Goal: Book appointment/travel/reservation

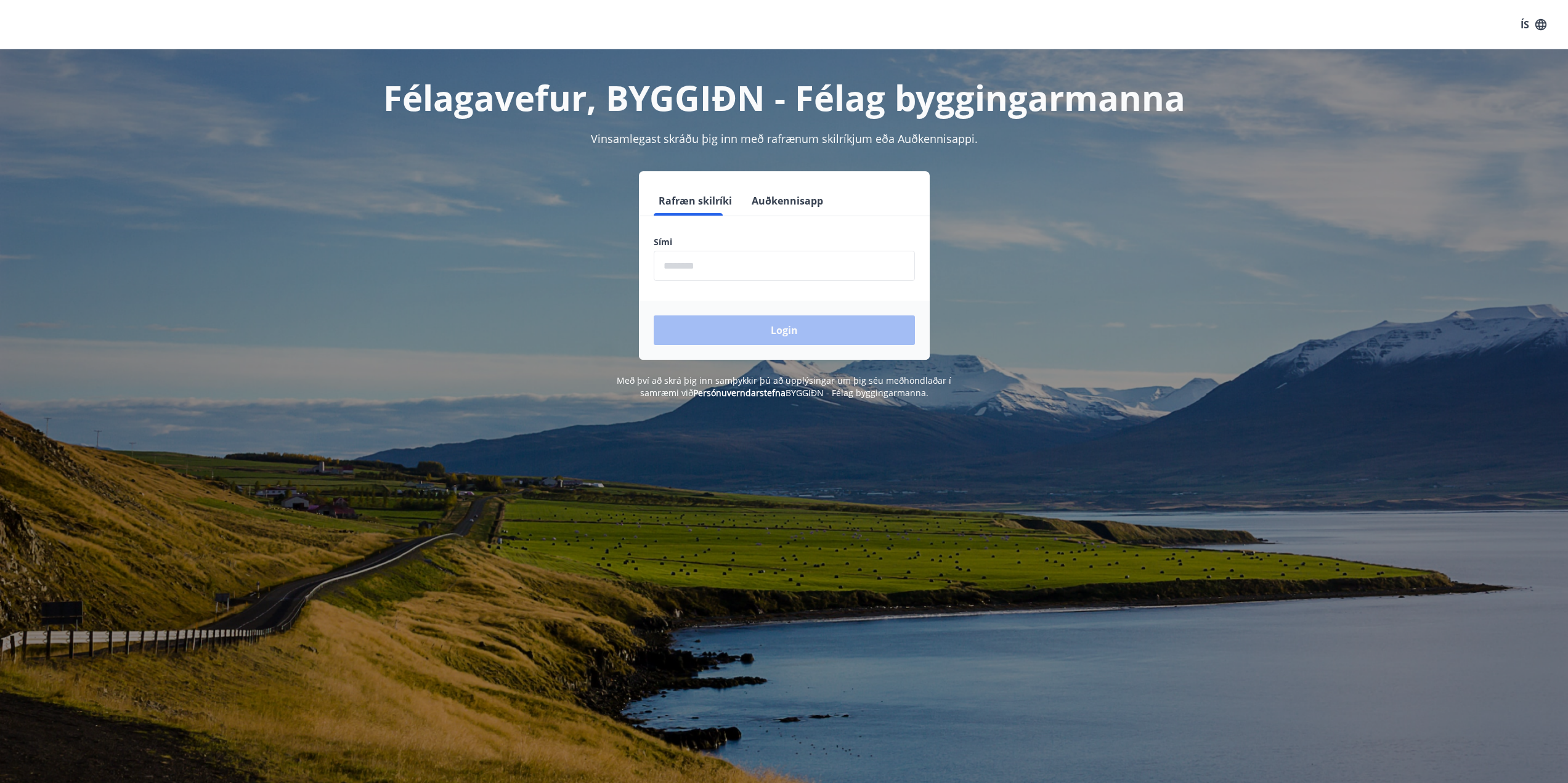
click at [732, 260] on input "phone" at bounding box center [784, 266] width 261 height 30
type input "********"
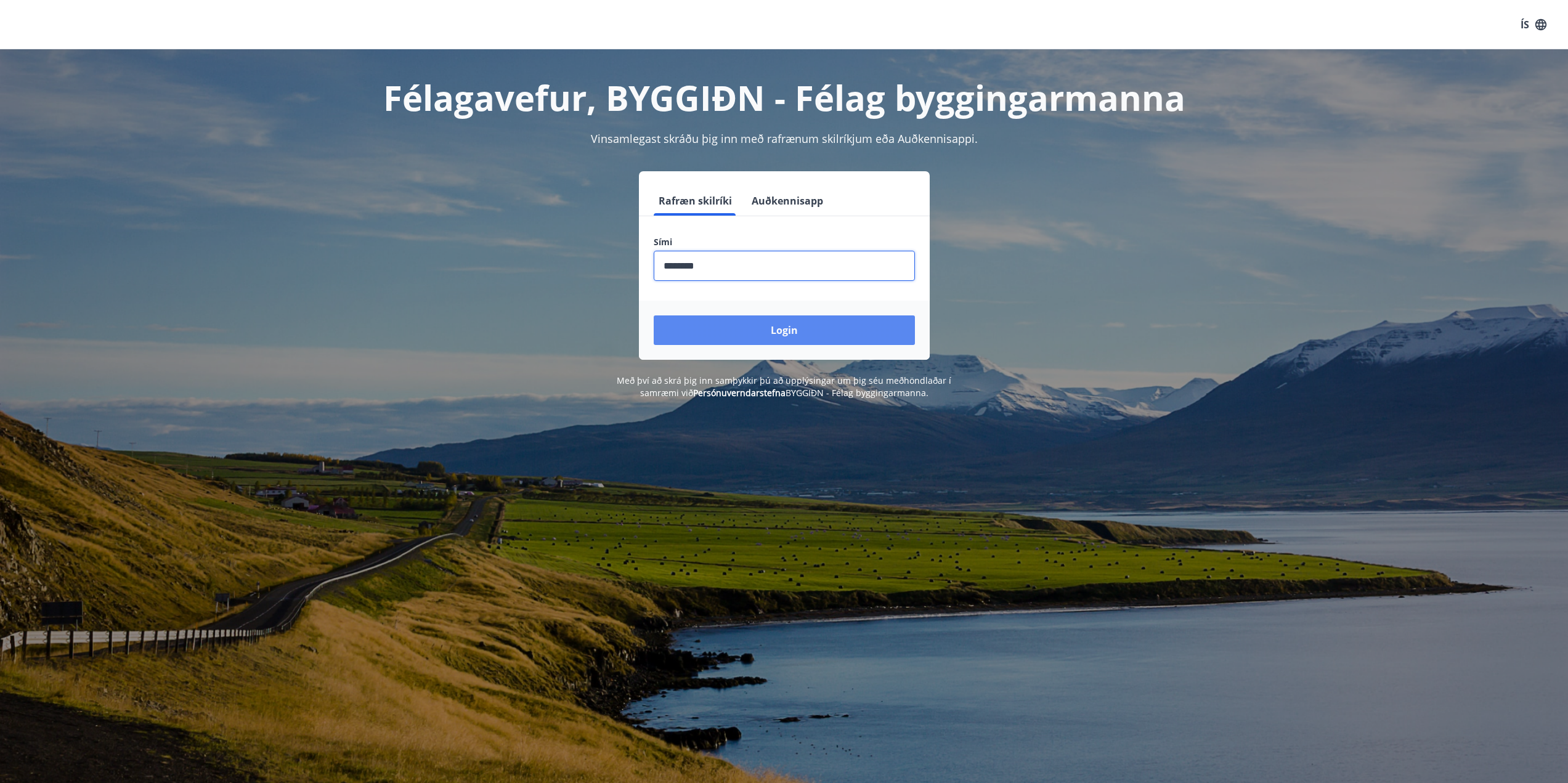
click at [761, 323] on button "Login" at bounding box center [784, 330] width 261 height 30
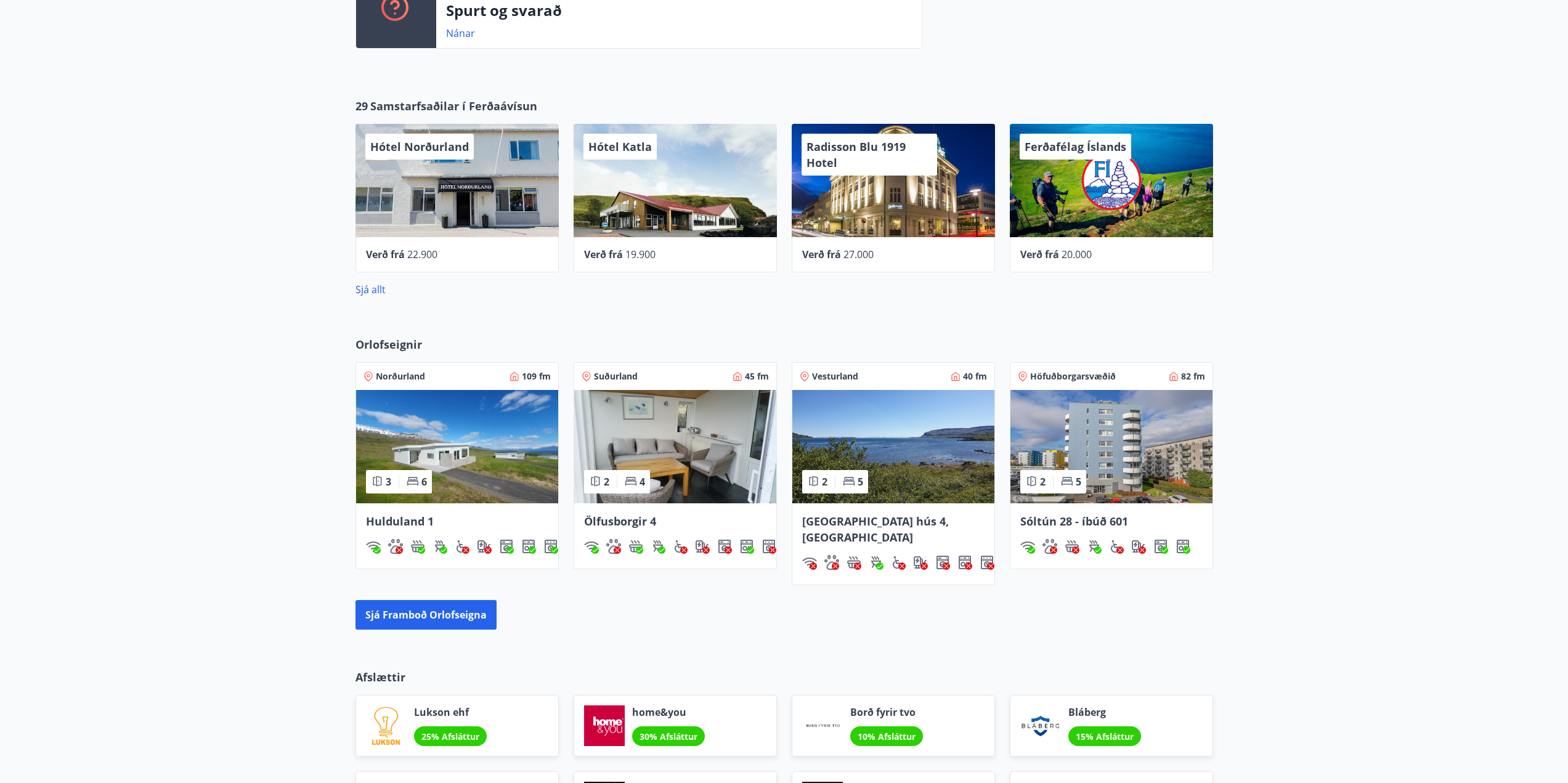
scroll to position [616, 0]
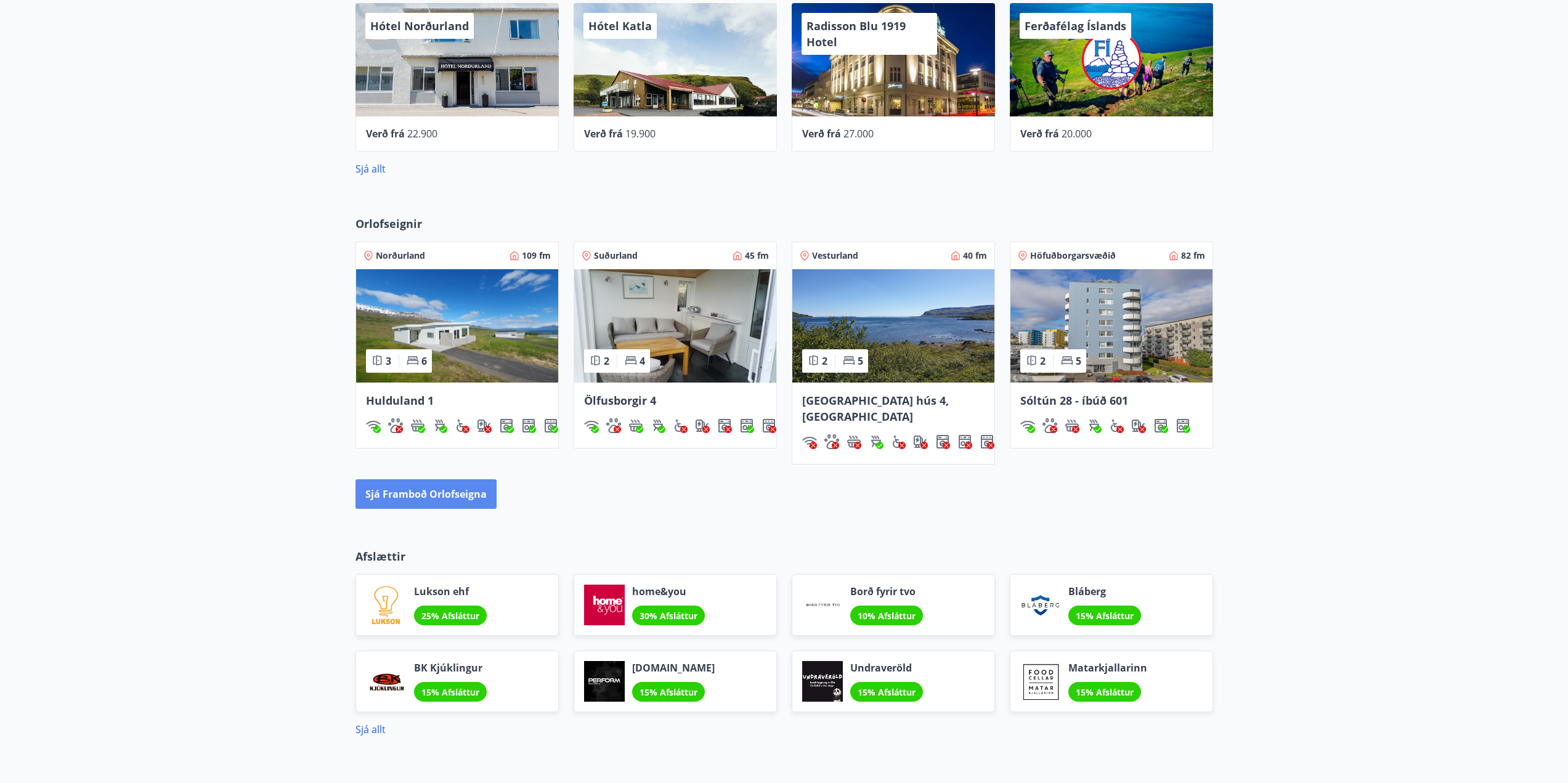
click at [478, 479] on button "Sjá framboð orlofseigna" at bounding box center [426, 494] width 141 height 30
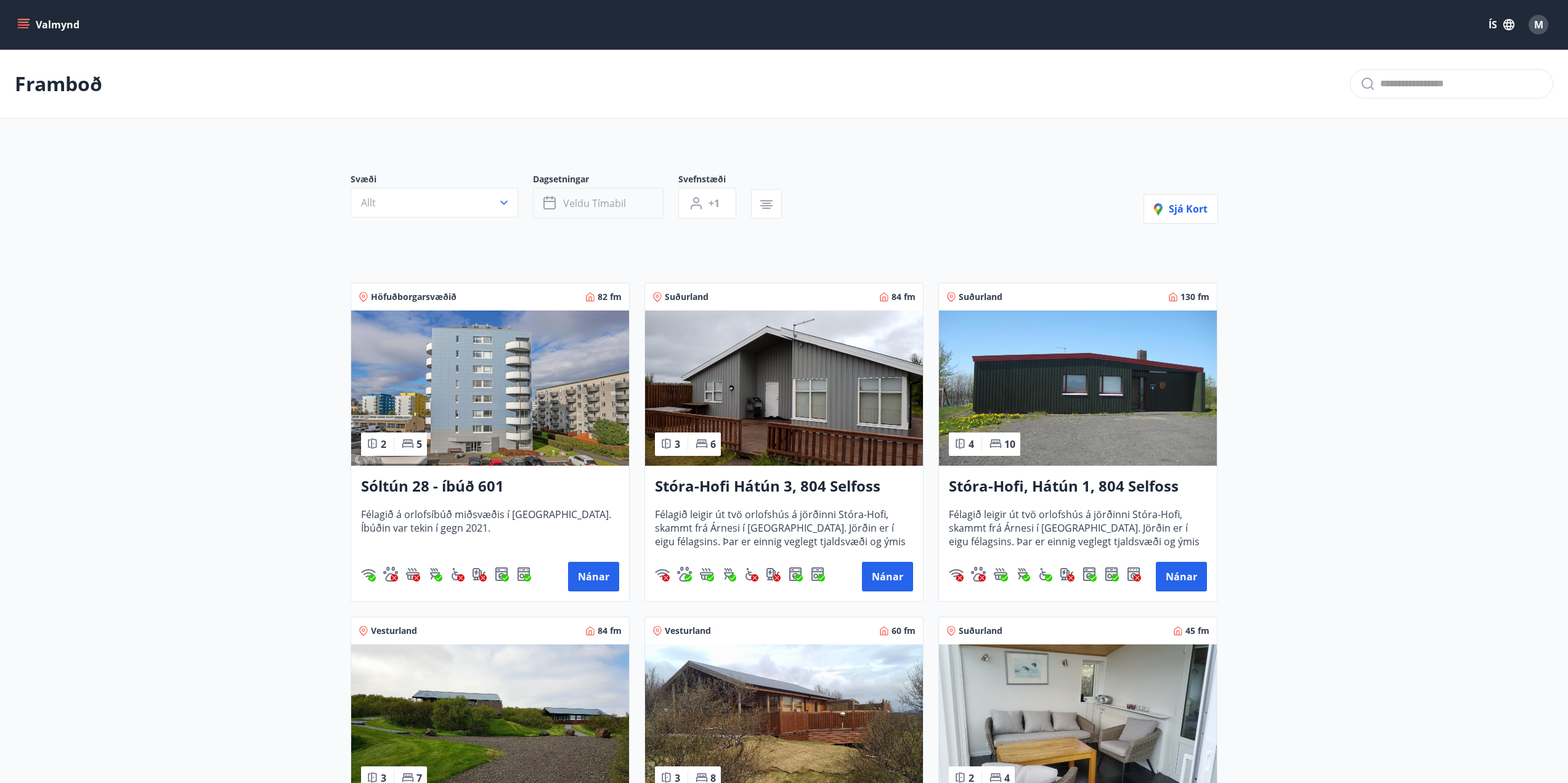
click at [592, 193] on button "Veldu tímabil" at bounding box center [598, 203] width 131 height 31
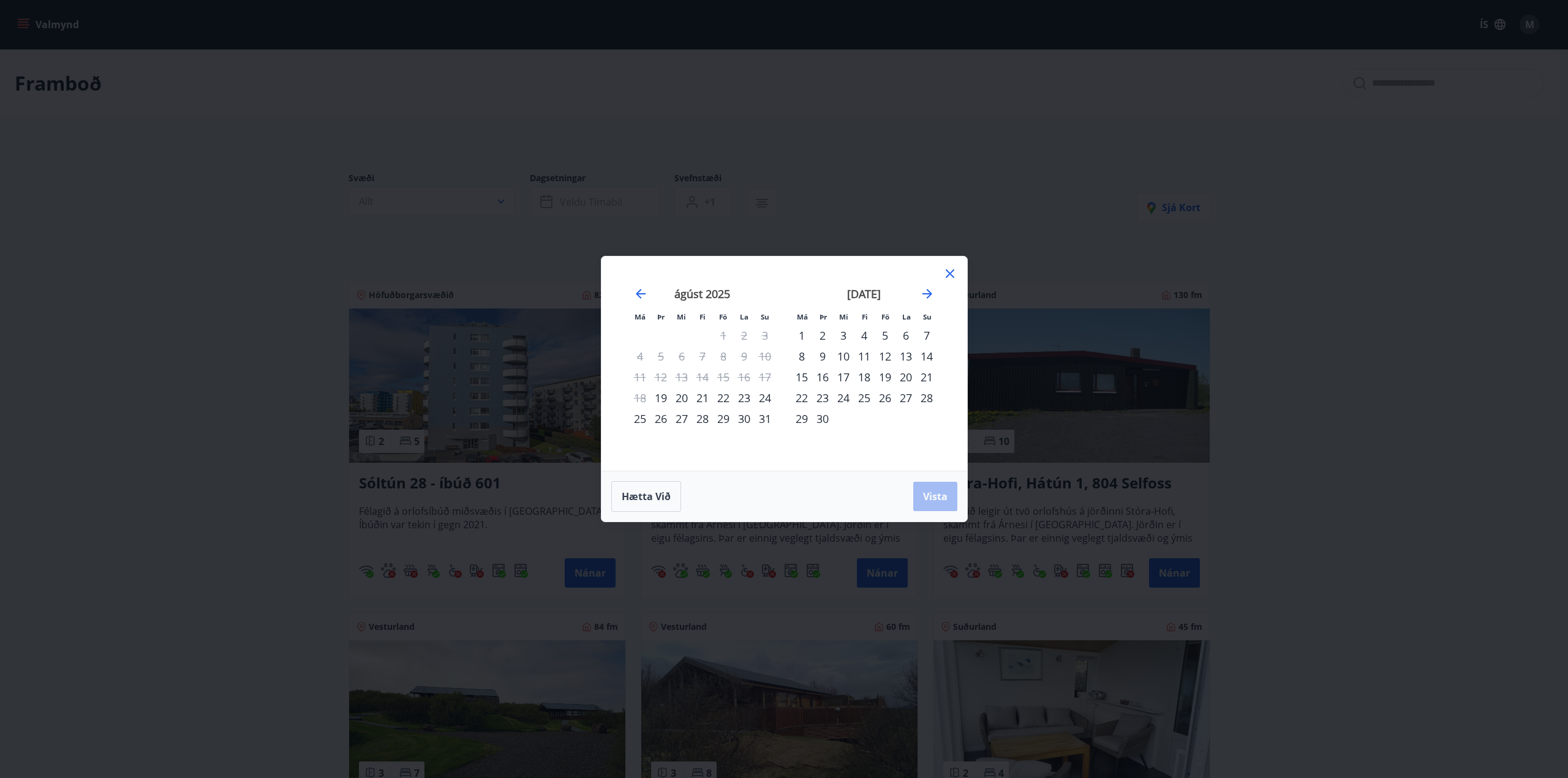
click at [729, 396] on div "22" at bounding box center [723, 398] width 21 height 21
click at [764, 396] on div "24" at bounding box center [765, 398] width 21 height 21
click at [933, 489] on button "Vista" at bounding box center [935, 497] width 44 height 30
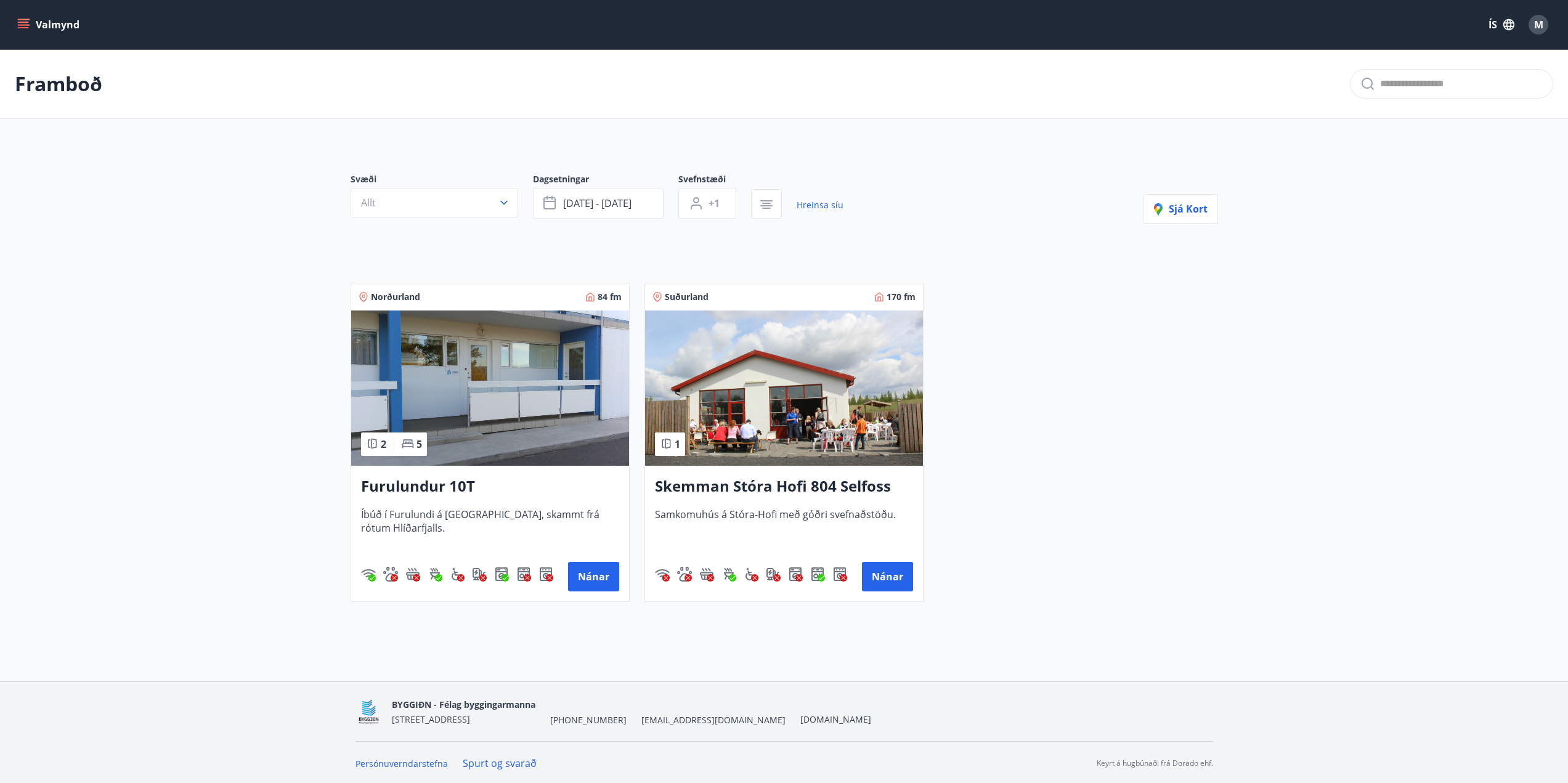
click at [511, 411] on img at bounding box center [489, 388] width 278 height 155
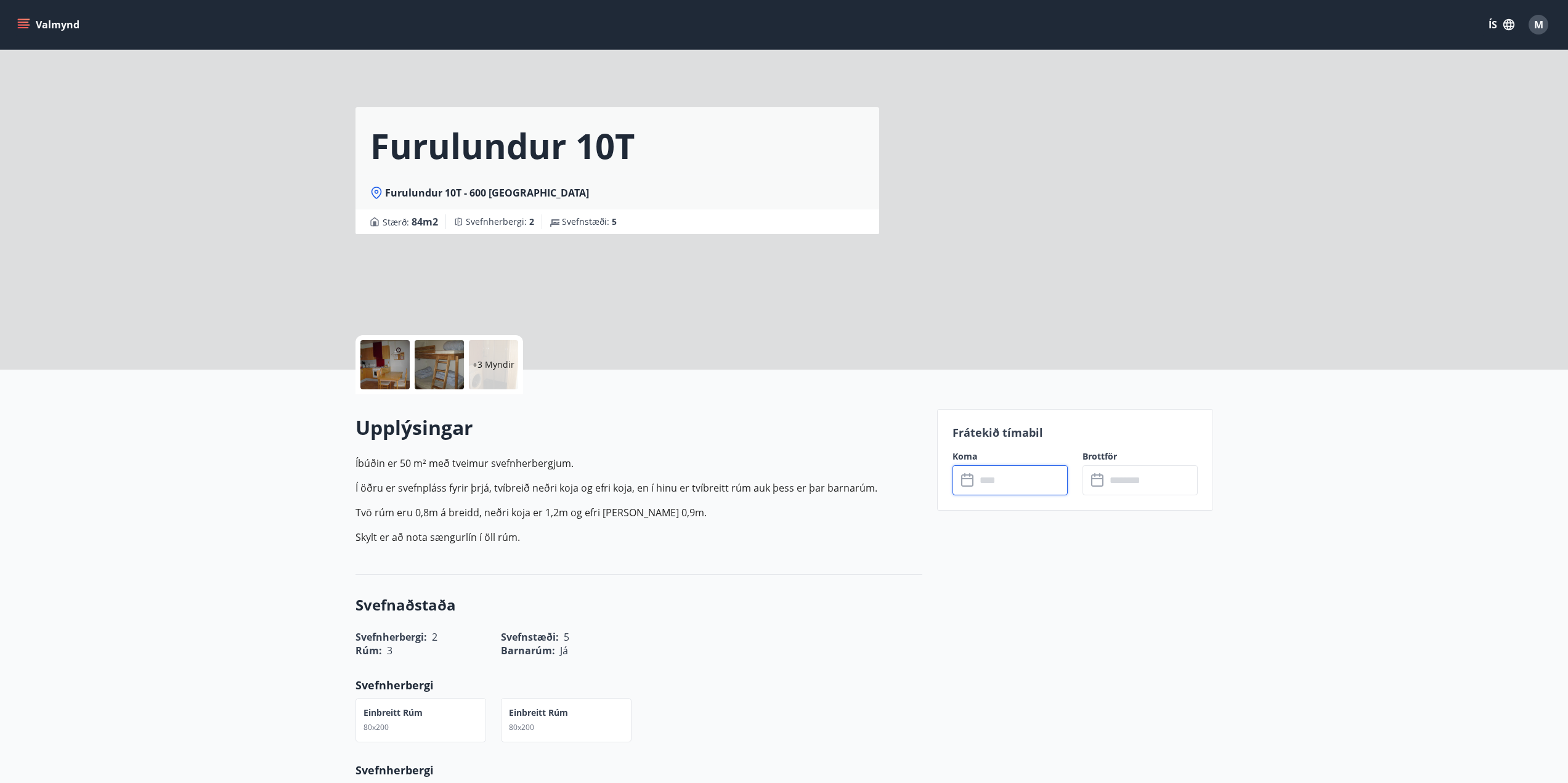
click at [1016, 484] on input "text" at bounding box center [1022, 480] width 92 height 30
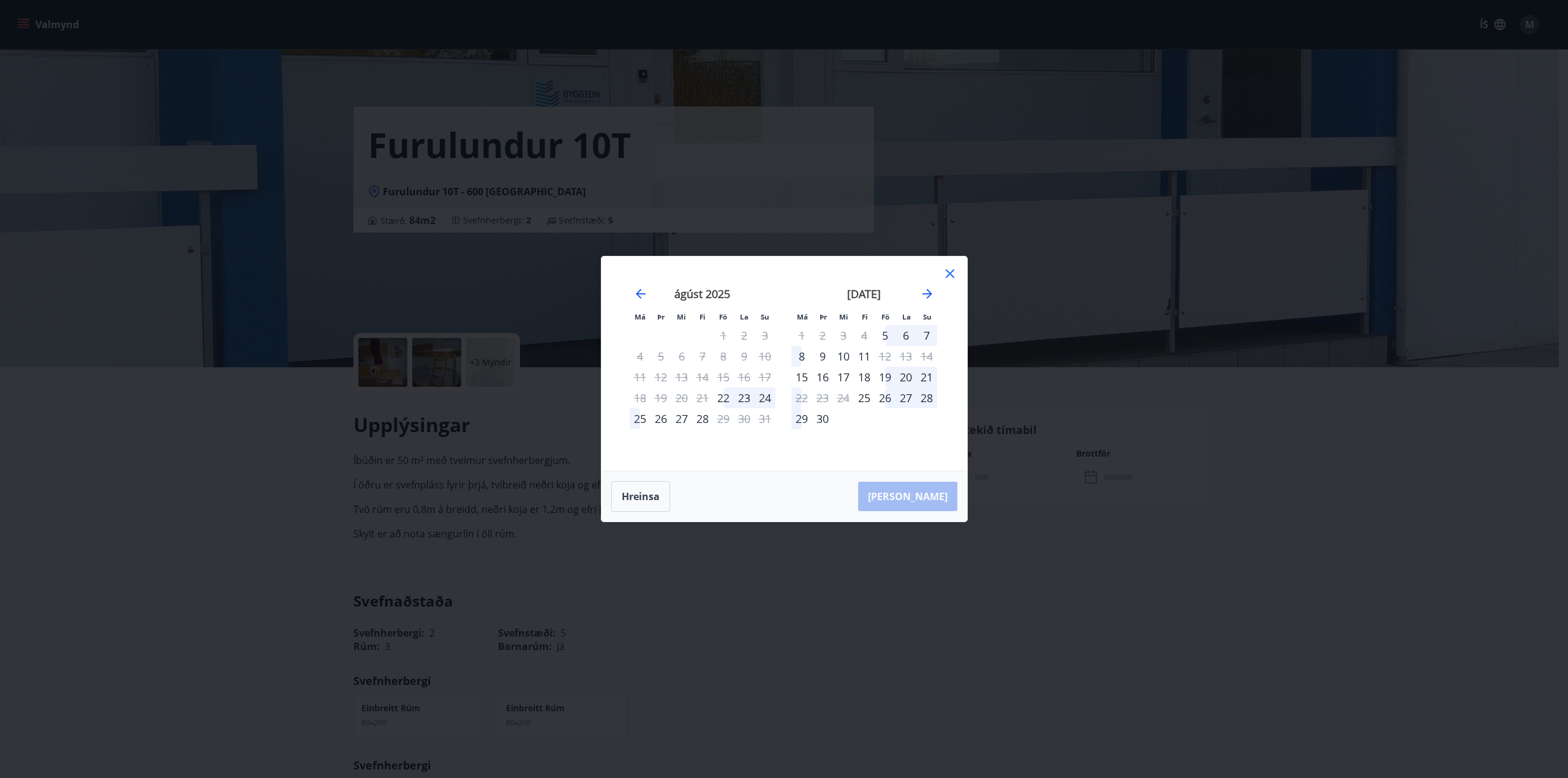
click at [948, 271] on icon at bounding box center [950, 274] width 9 height 9
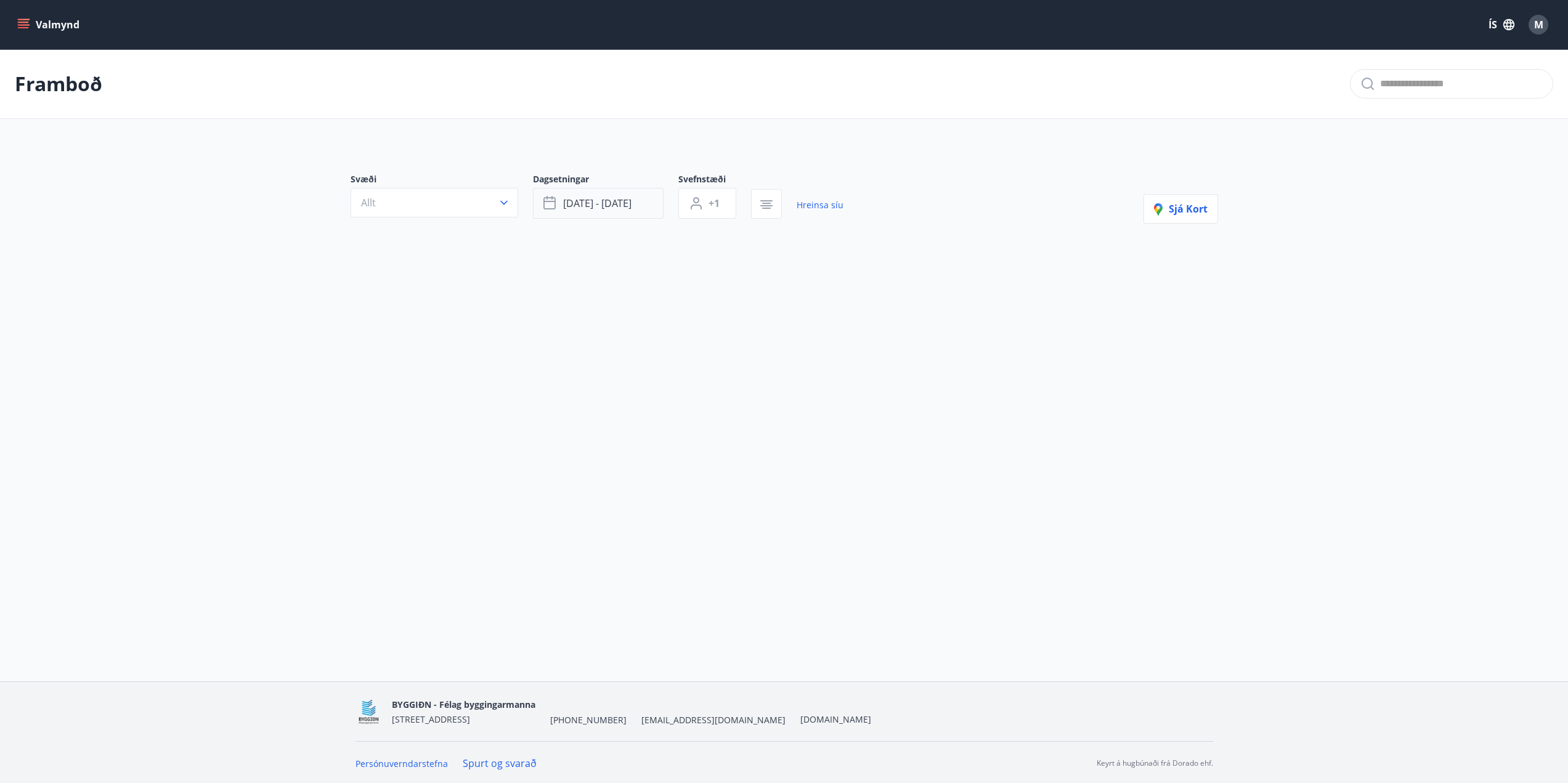
click at [611, 201] on span "[DATE] - [DATE]" at bounding box center [597, 204] width 68 height 13
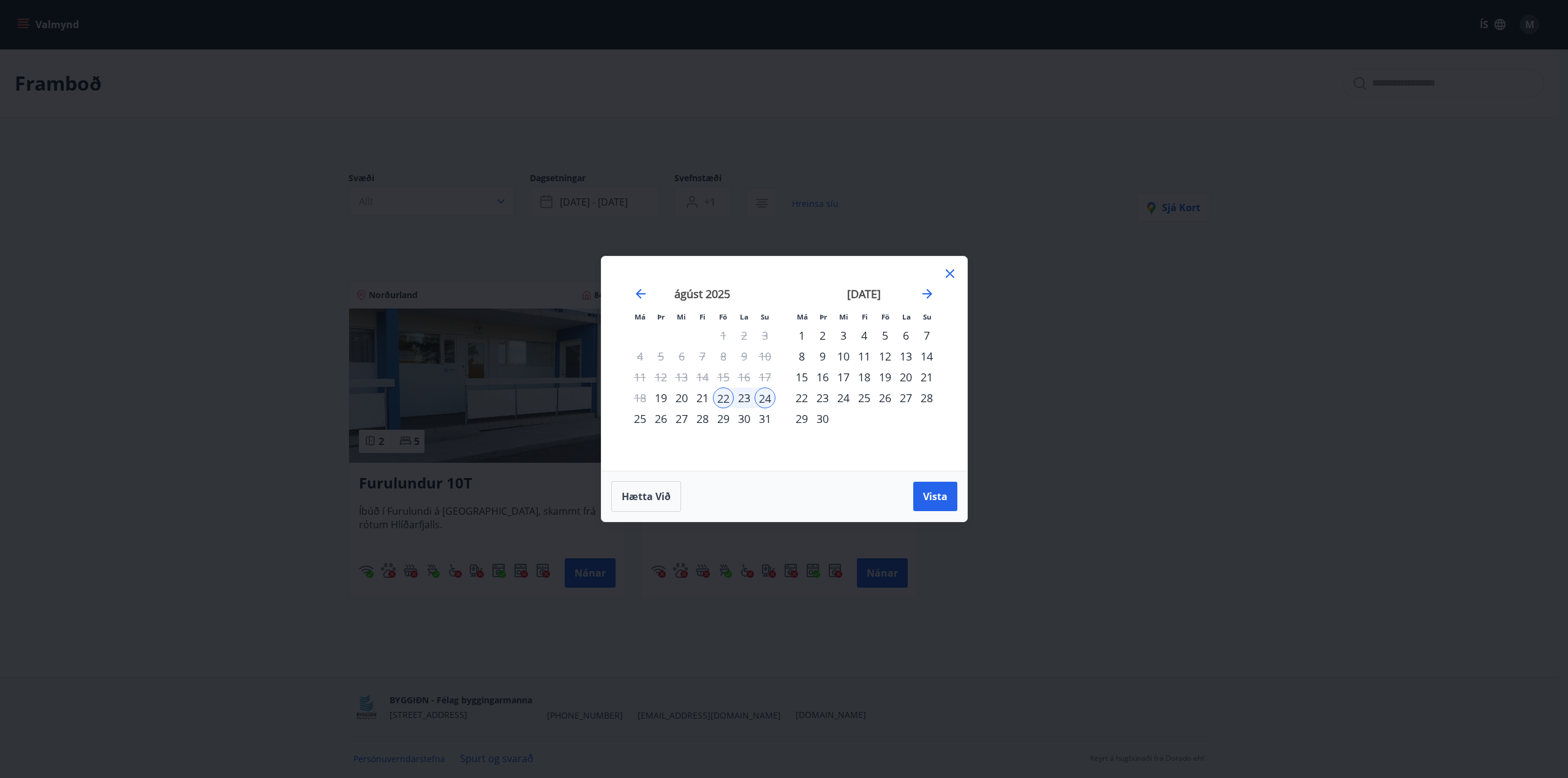
click at [717, 416] on div "29" at bounding box center [723, 419] width 21 height 21
click at [765, 419] on div "31" at bounding box center [765, 419] width 21 height 21
click at [938, 501] on span "Vista" at bounding box center [935, 497] width 25 height 13
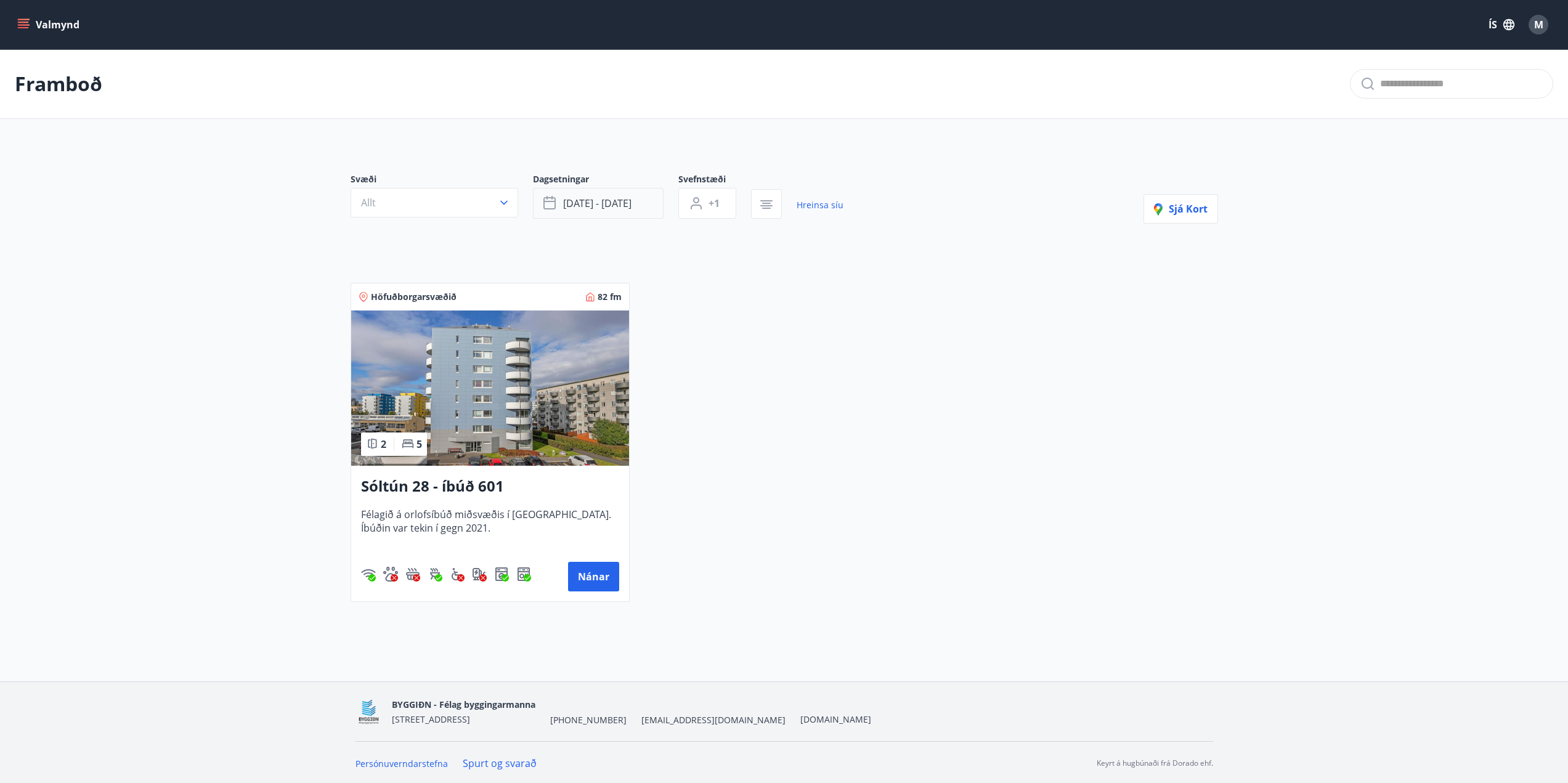
click at [622, 207] on span "[DATE] - [DATE]" at bounding box center [597, 204] width 68 height 13
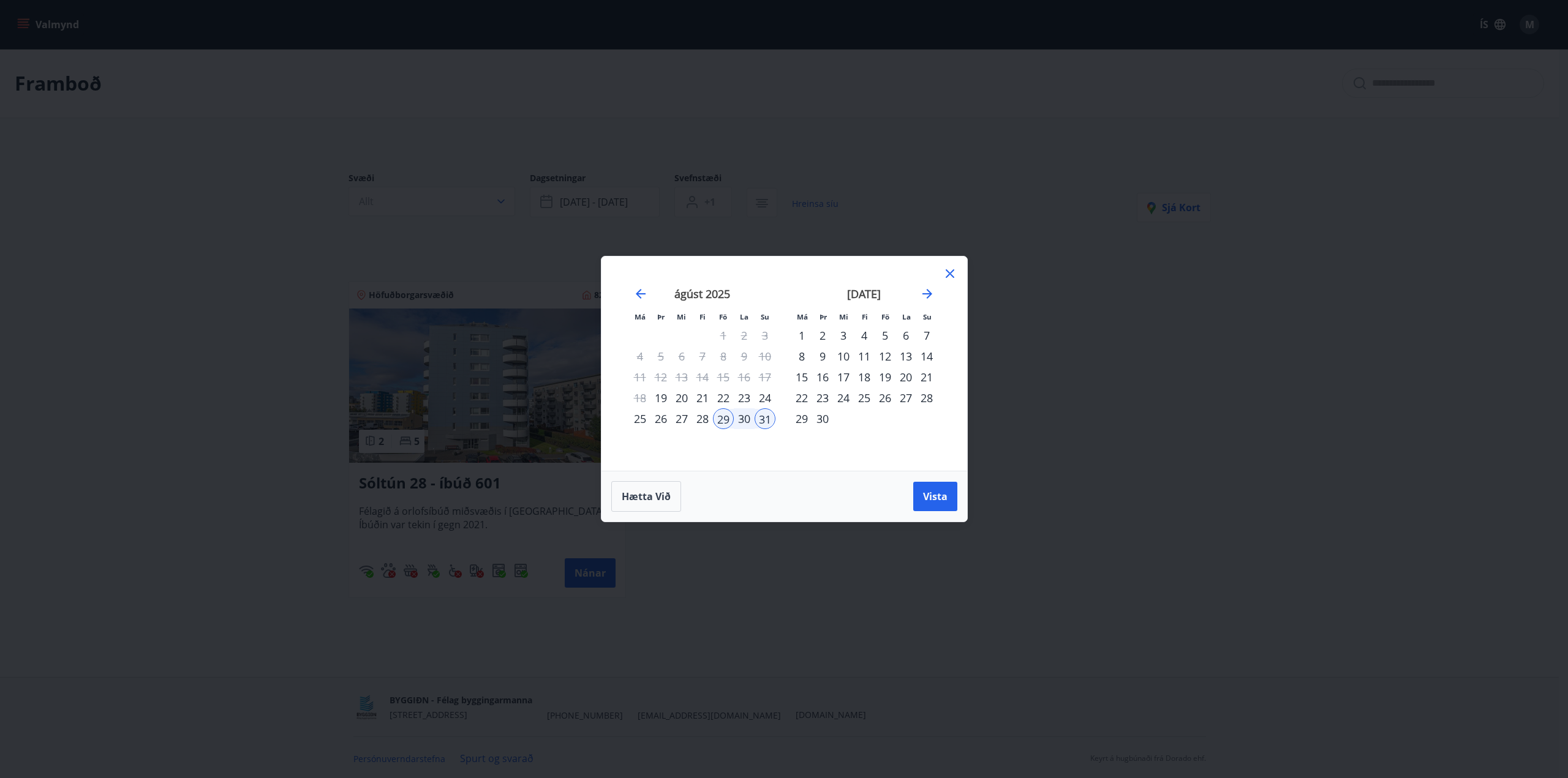
click at [885, 337] on div "5" at bounding box center [885, 335] width 21 height 21
click at [924, 338] on div "7" at bounding box center [927, 335] width 21 height 21
click at [935, 493] on span "Vista" at bounding box center [935, 497] width 25 height 13
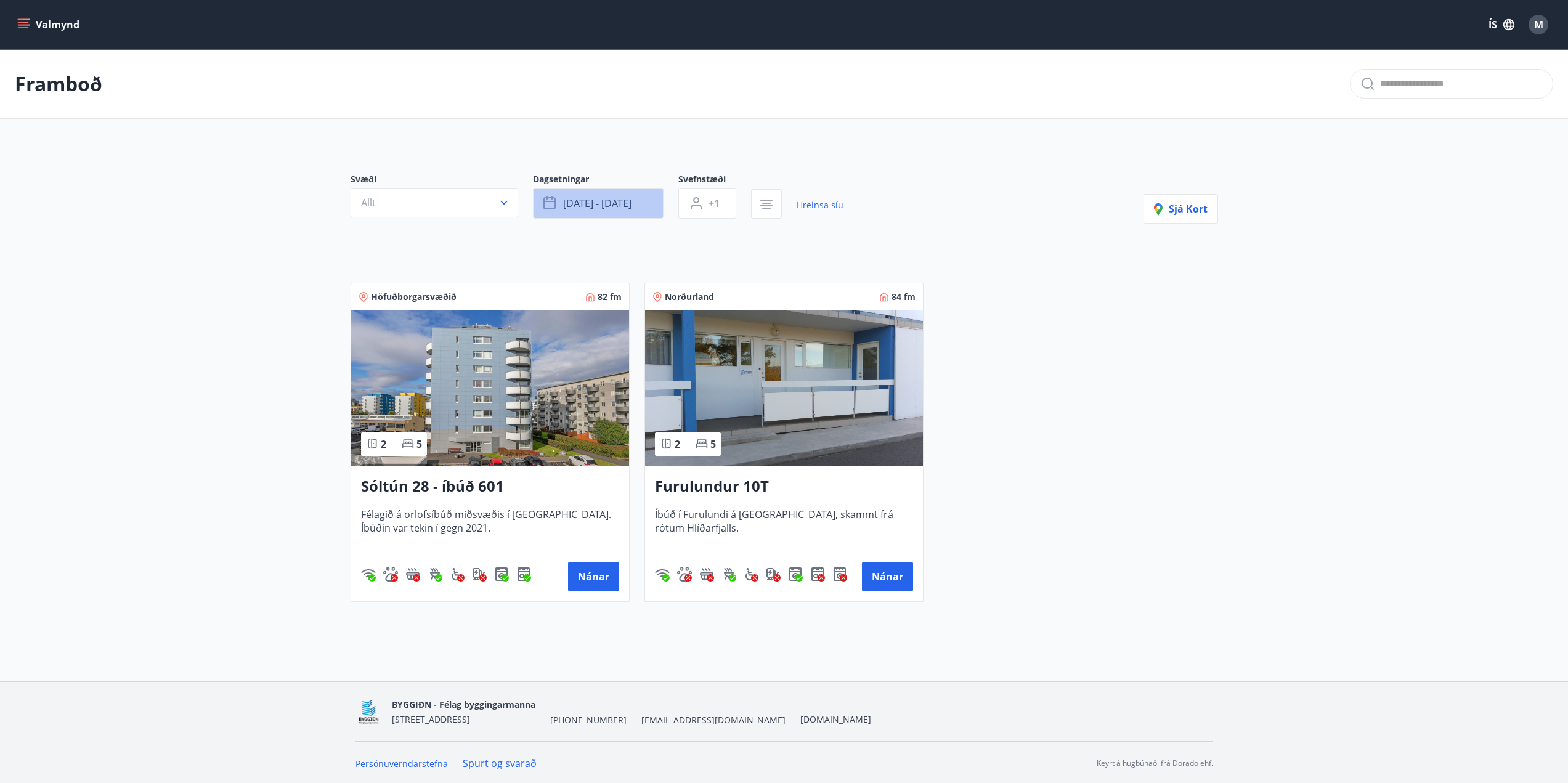
click at [622, 195] on button "[DATE] - [DATE]" at bounding box center [598, 203] width 131 height 31
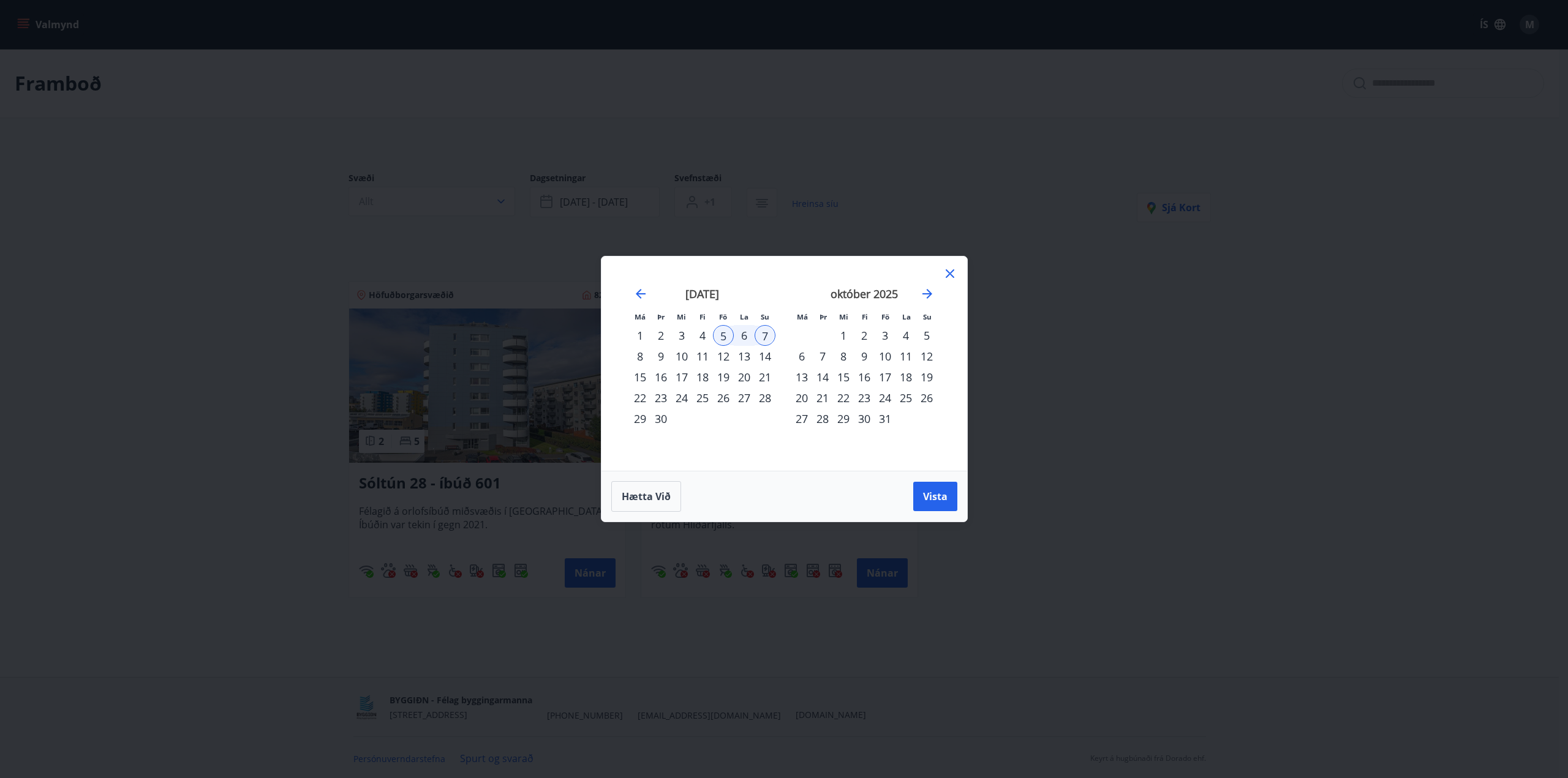
click at [889, 359] on div "10" at bounding box center [885, 356] width 21 height 21
click at [929, 356] on div "12" at bounding box center [927, 356] width 21 height 21
click at [930, 497] on span "Vista" at bounding box center [935, 497] width 25 height 13
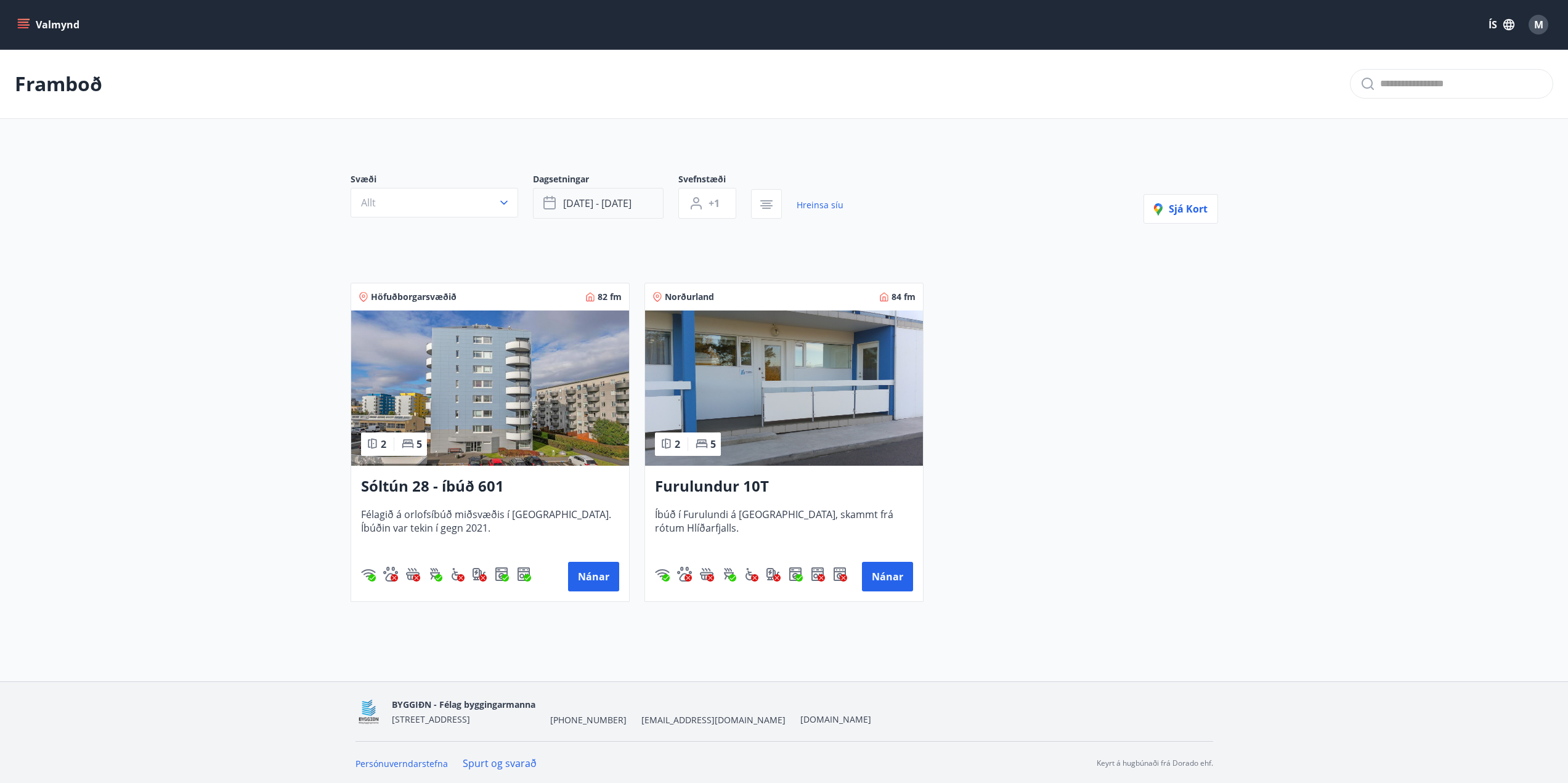
click at [597, 201] on span "[DATE] - [DATE]" at bounding box center [597, 204] width 68 height 13
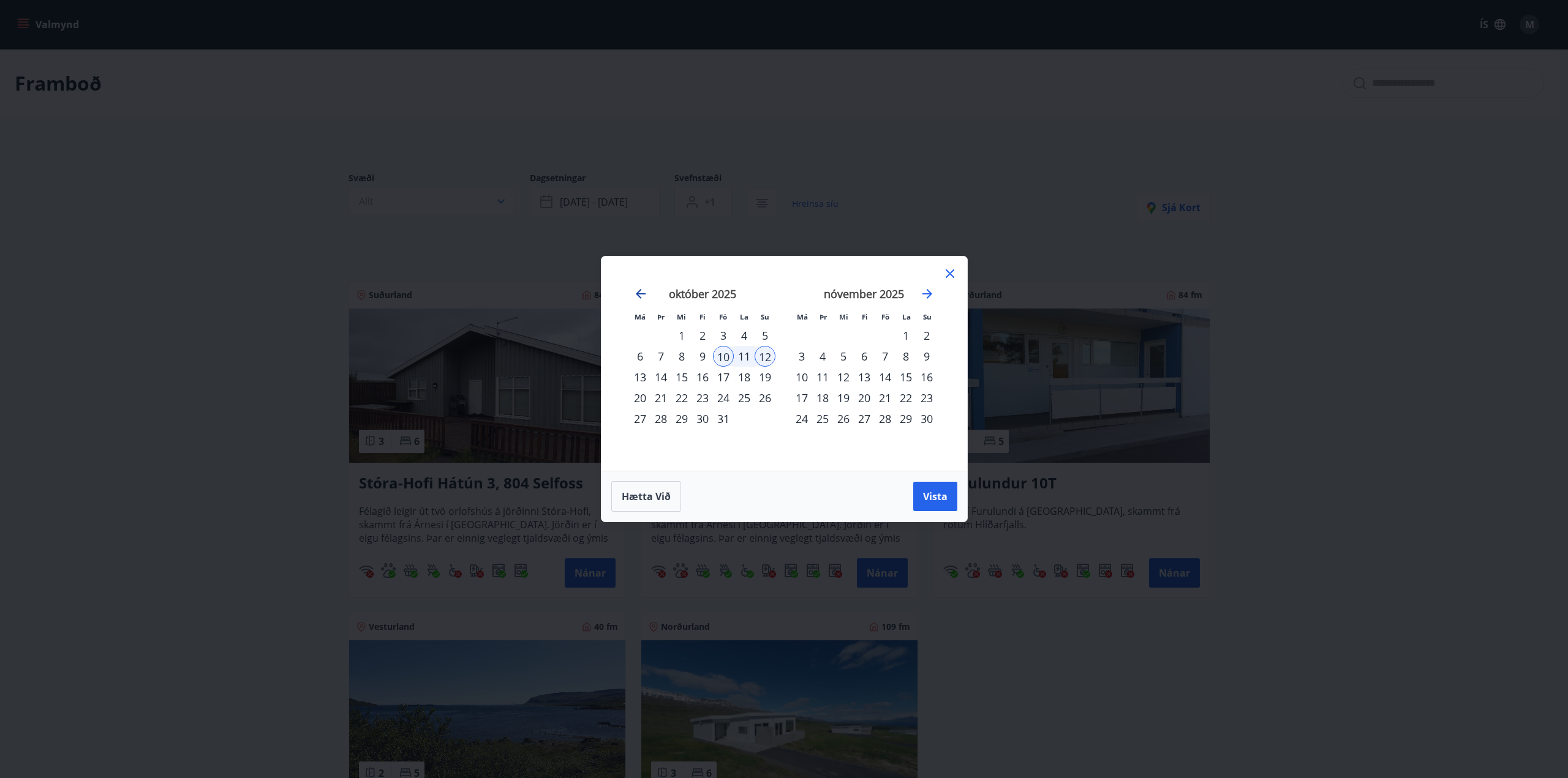
click at [639, 295] on icon "Move backward to switch to the previous month." at bounding box center [640, 294] width 10 height 10
click at [718, 338] on div "5" at bounding box center [723, 335] width 21 height 21
click at [771, 334] on div "7" at bounding box center [765, 335] width 21 height 21
click at [934, 504] on button "Vista" at bounding box center [935, 497] width 44 height 30
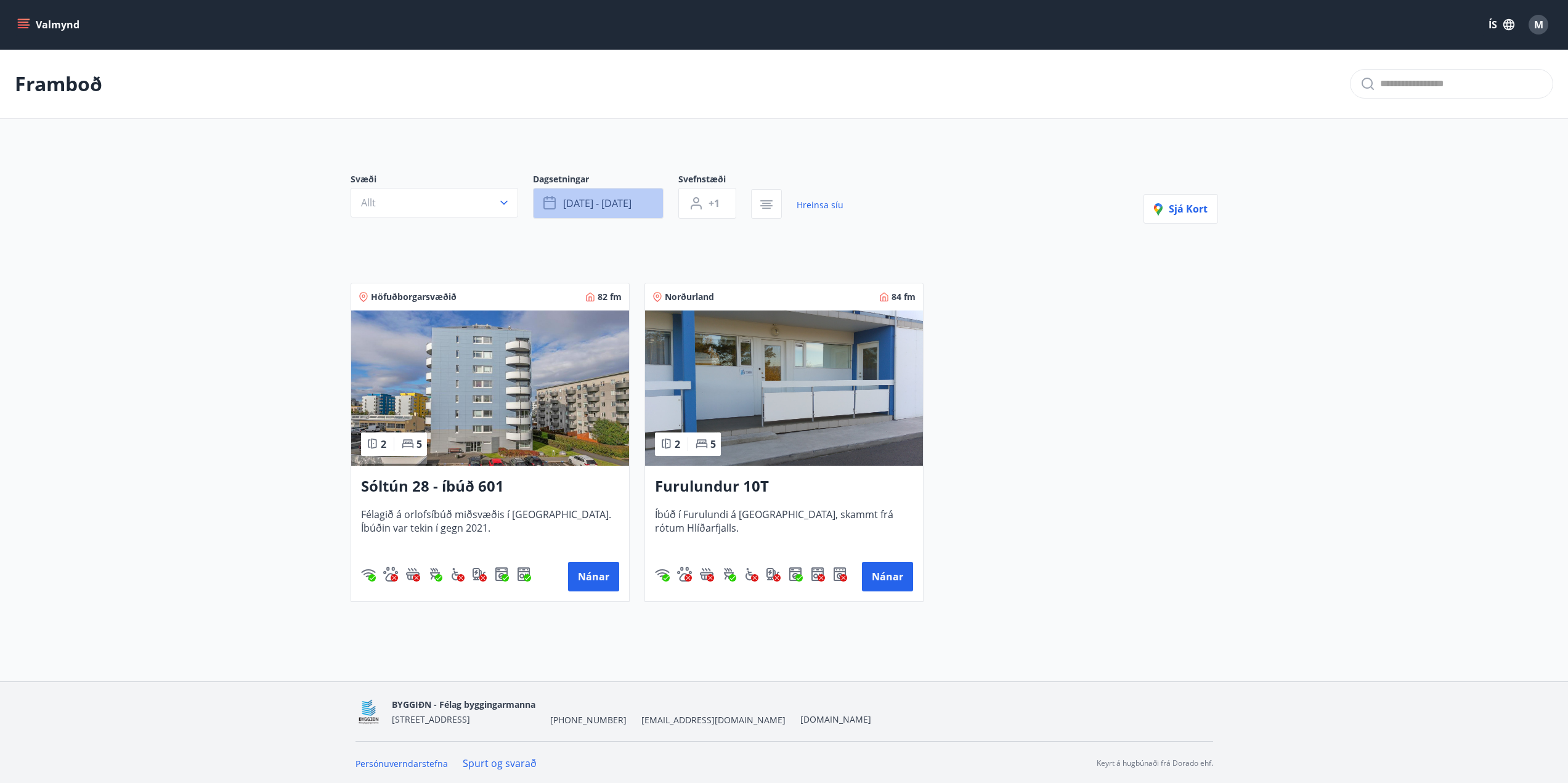
click at [593, 204] on span "[DATE] - [DATE]" at bounding box center [597, 204] width 68 height 13
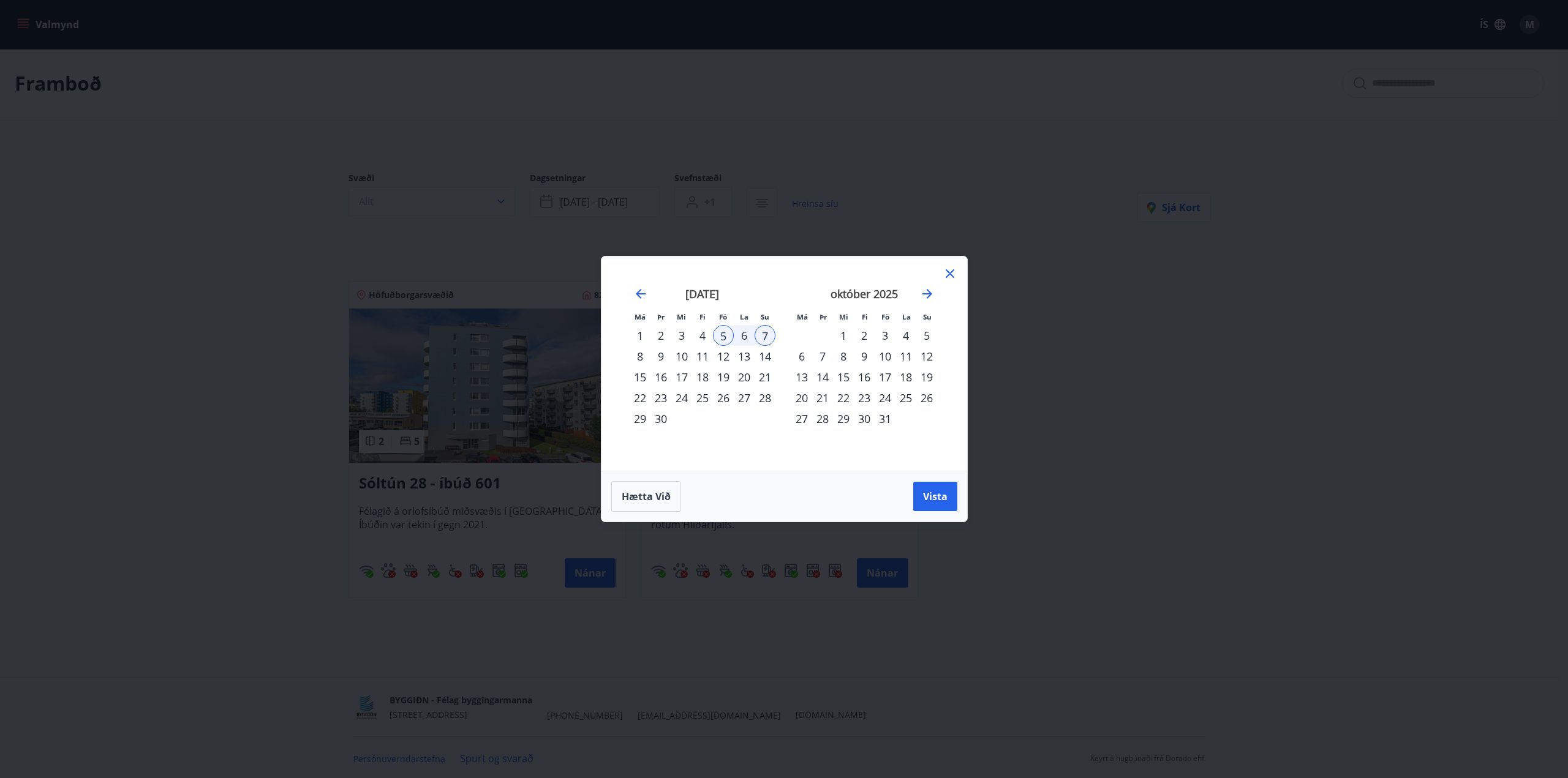
click at [723, 359] on div "12" at bounding box center [723, 356] width 21 height 21
click at [767, 358] on div "14" at bounding box center [765, 356] width 21 height 21
click at [947, 492] on span "Vista" at bounding box center [935, 497] width 25 height 13
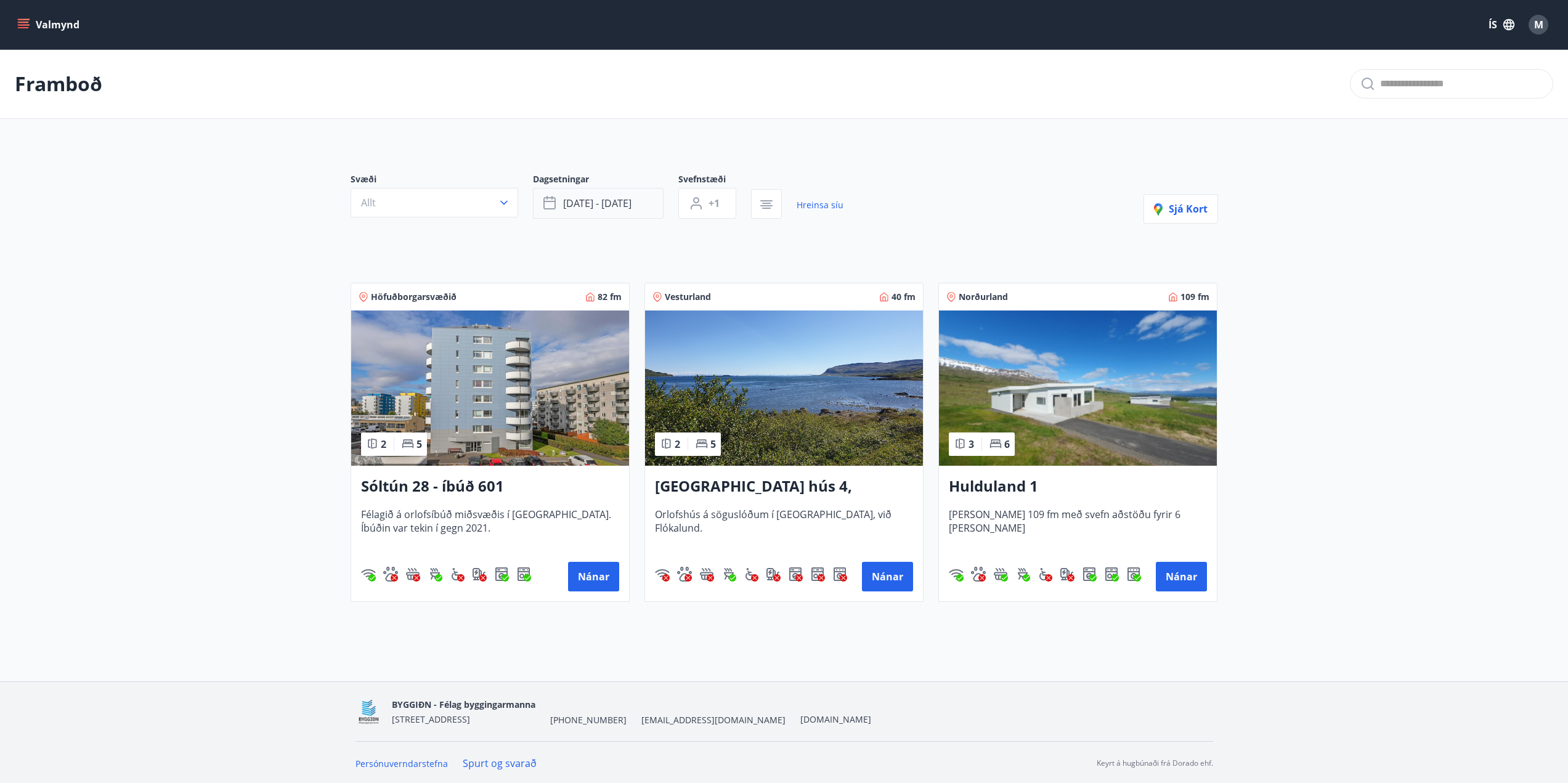
click at [606, 196] on button "[DATE] - [DATE]" at bounding box center [598, 203] width 131 height 31
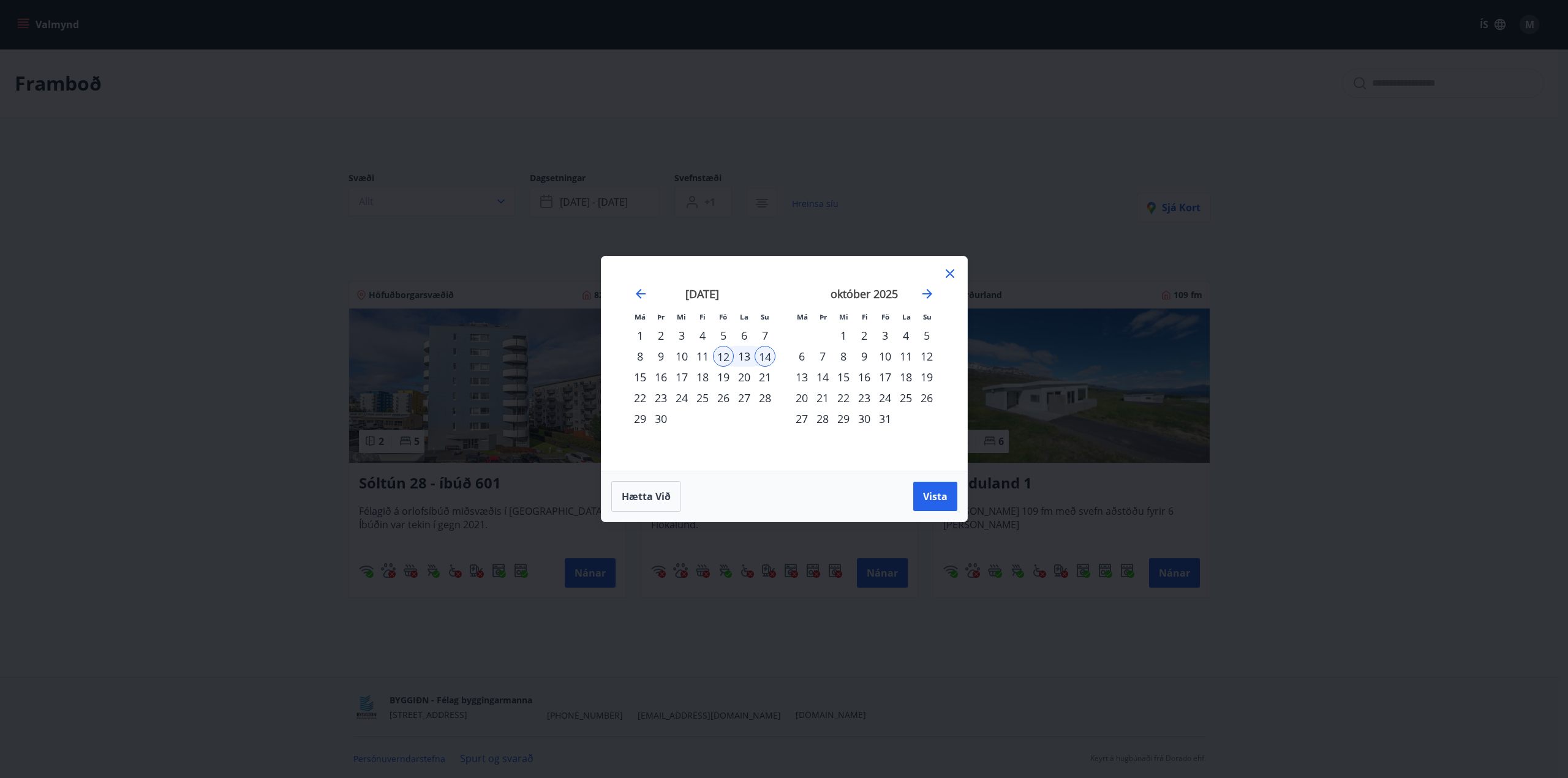
click at [723, 380] on div "19" at bounding box center [723, 377] width 21 height 21
click at [761, 381] on div "21" at bounding box center [765, 377] width 21 height 21
click at [932, 498] on span "Vista" at bounding box center [935, 497] width 25 height 13
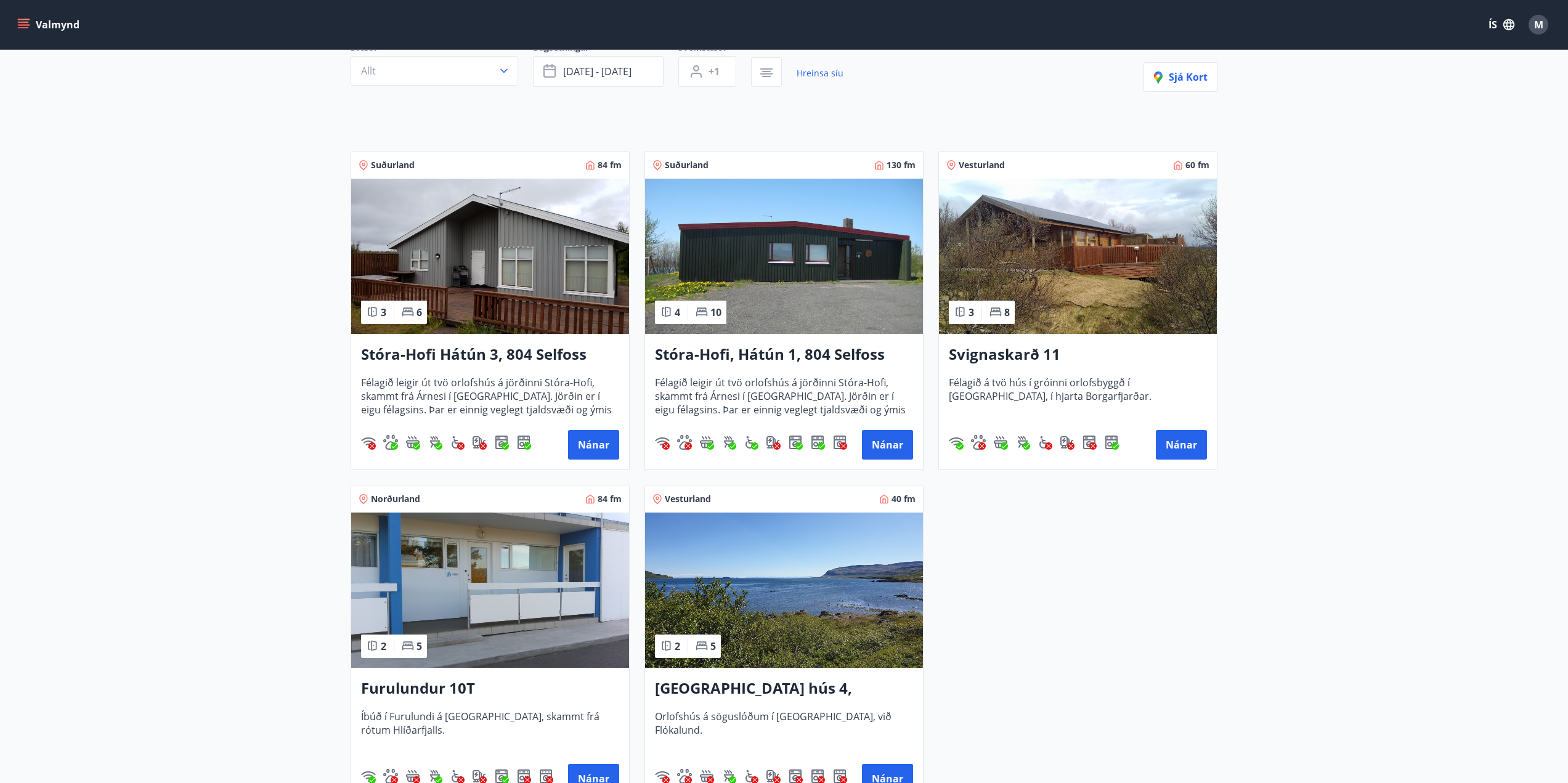
scroll to position [103, 0]
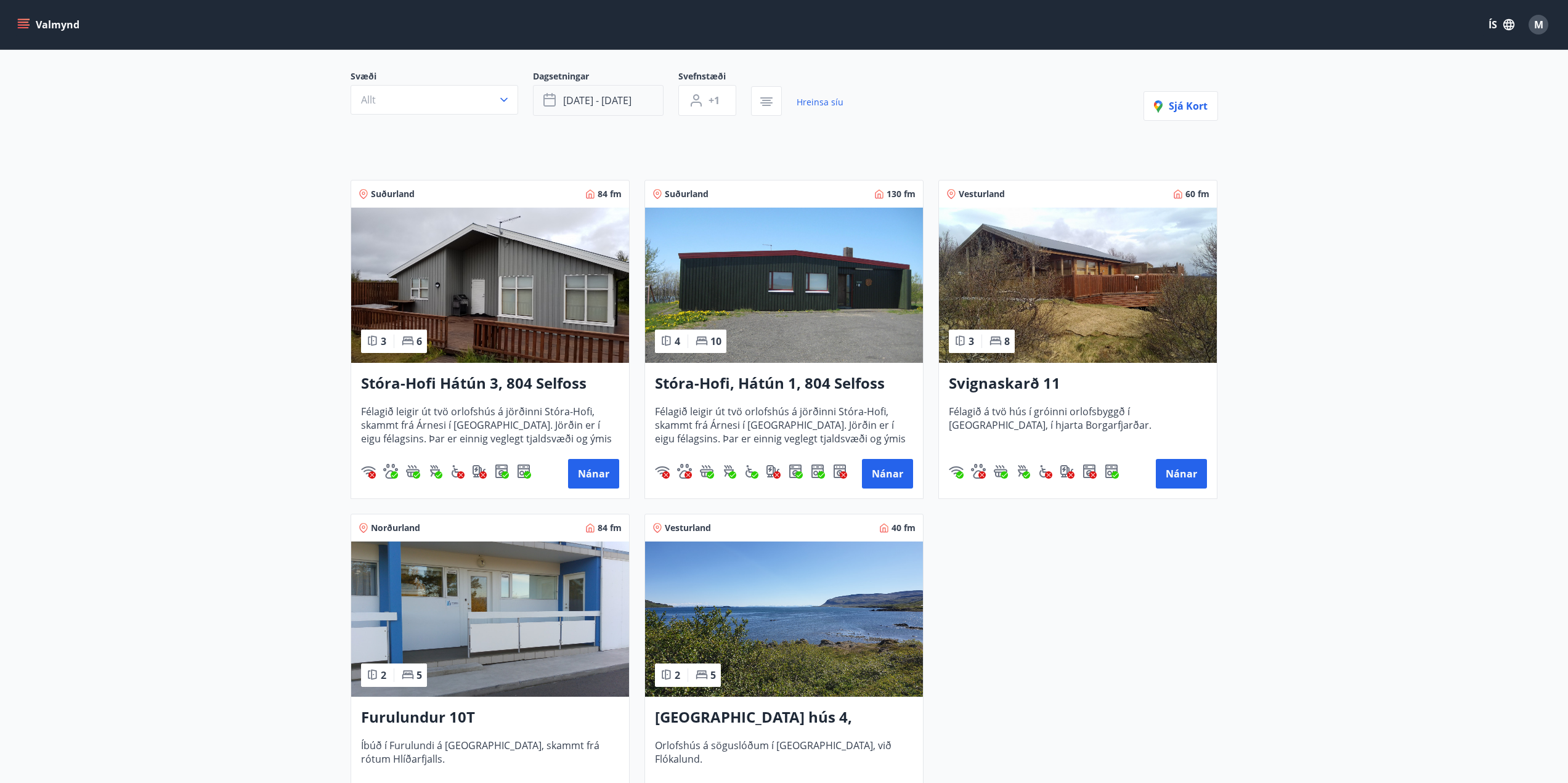
click at [618, 102] on span "[DATE] - [DATE]" at bounding box center [597, 100] width 68 height 13
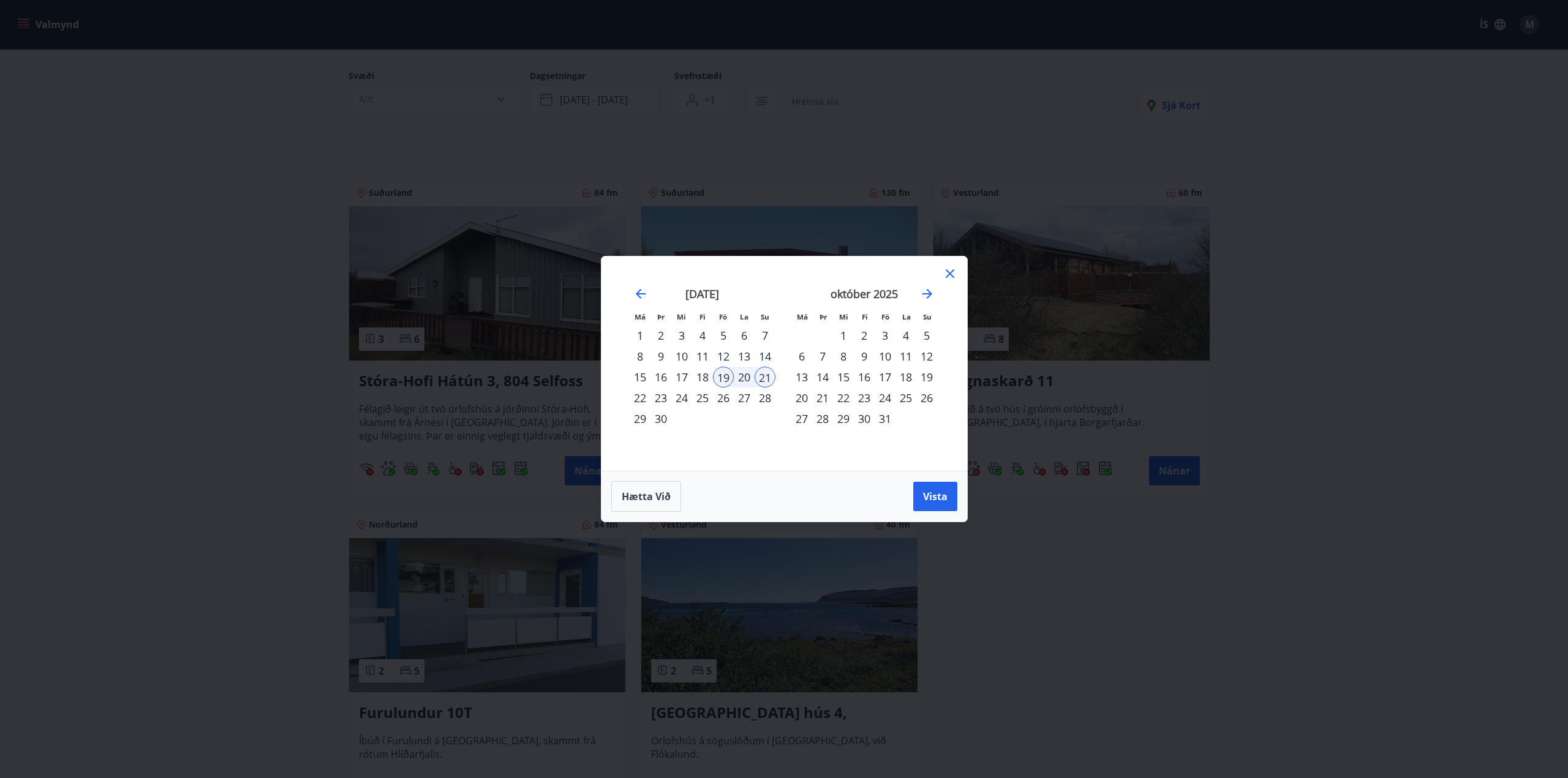
click at [728, 396] on div "26" at bounding box center [723, 398] width 21 height 21
click at [765, 400] on div "28" at bounding box center [765, 398] width 21 height 21
click at [941, 497] on span "Vista" at bounding box center [935, 497] width 25 height 13
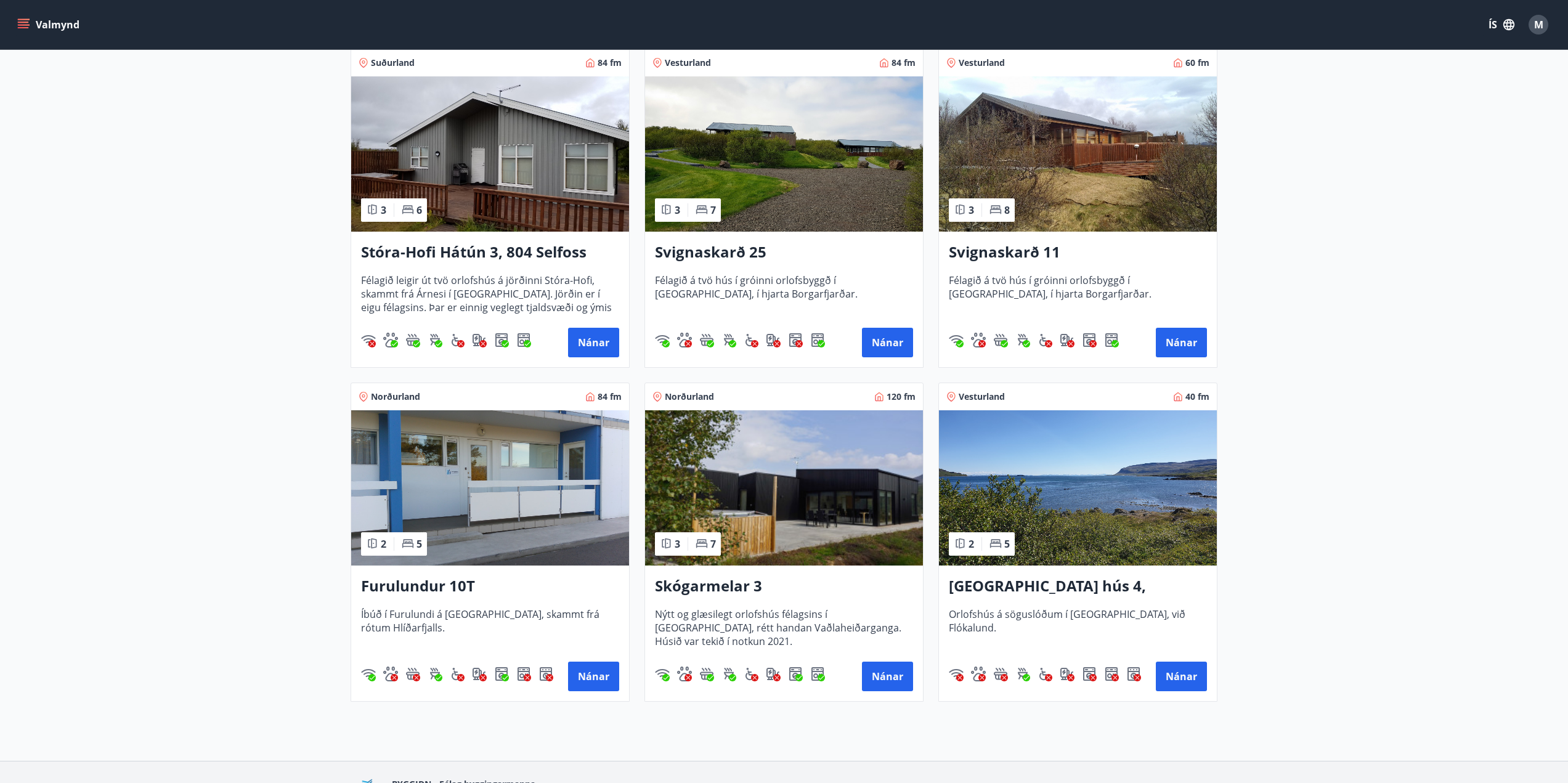
scroll to position [205, 0]
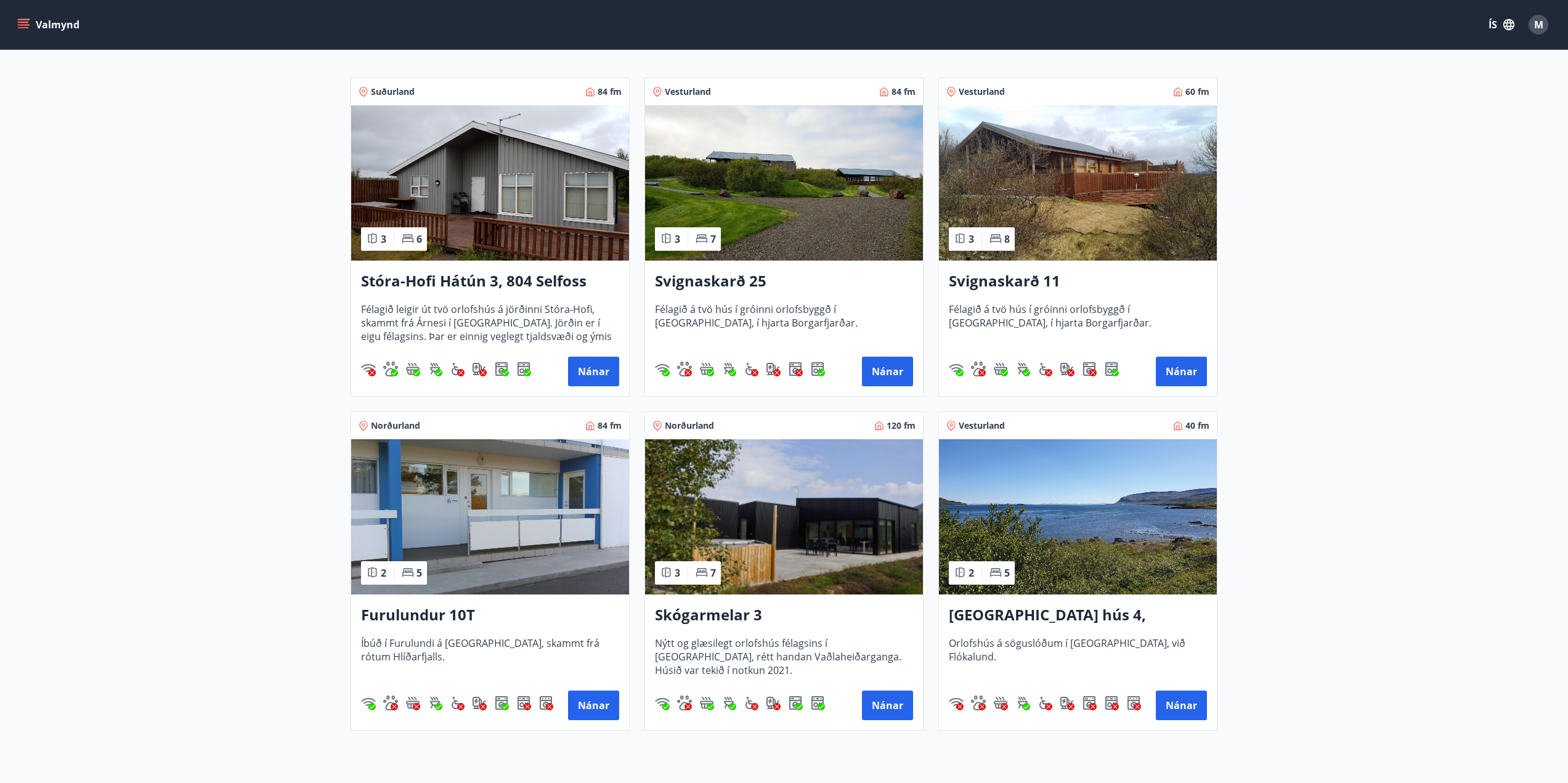
scroll to position [103, 0]
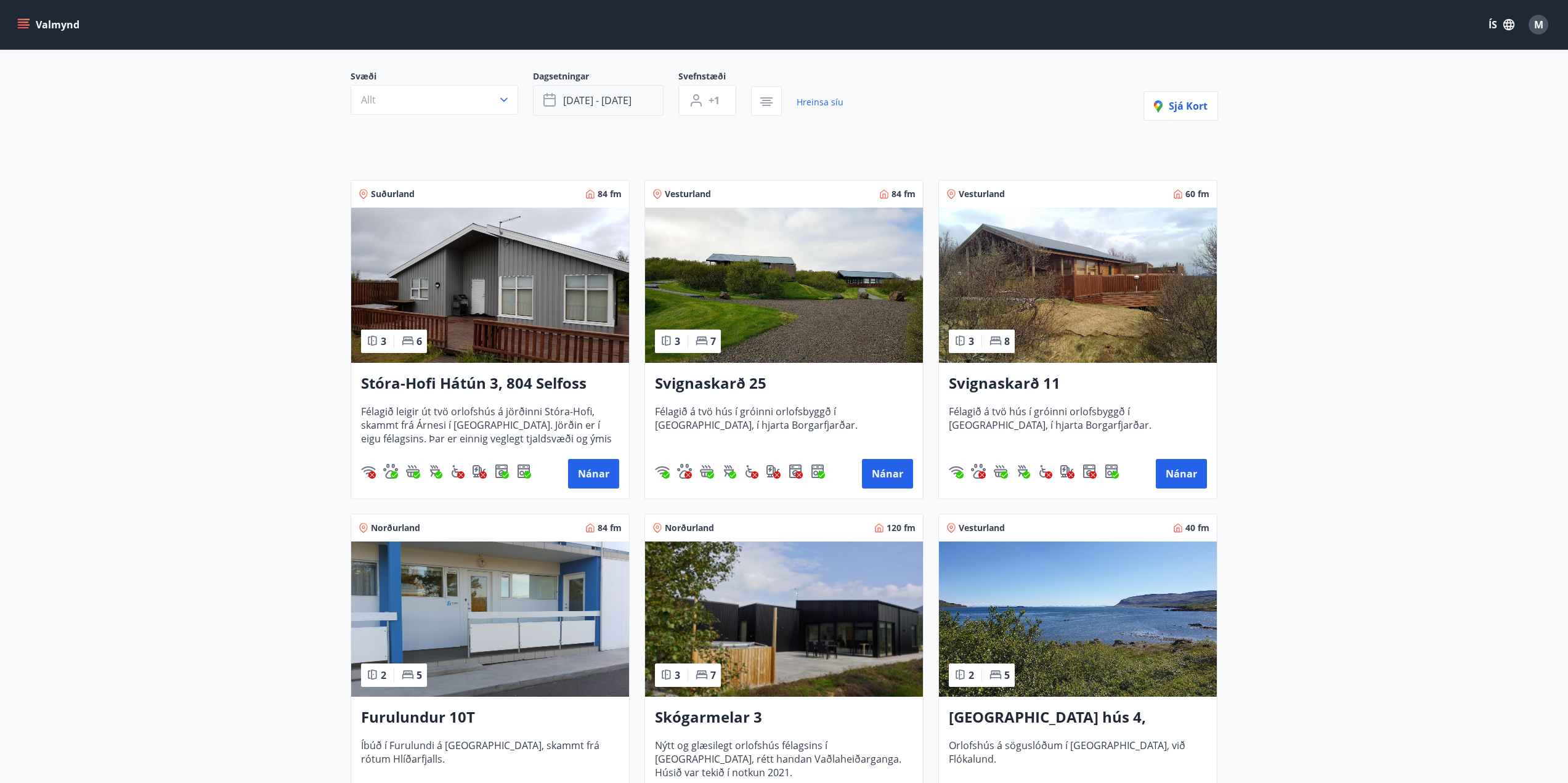
click at [626, 99] on span "[DATE] - [DATE]" at bounding box center [597, 100] width 68 height 13
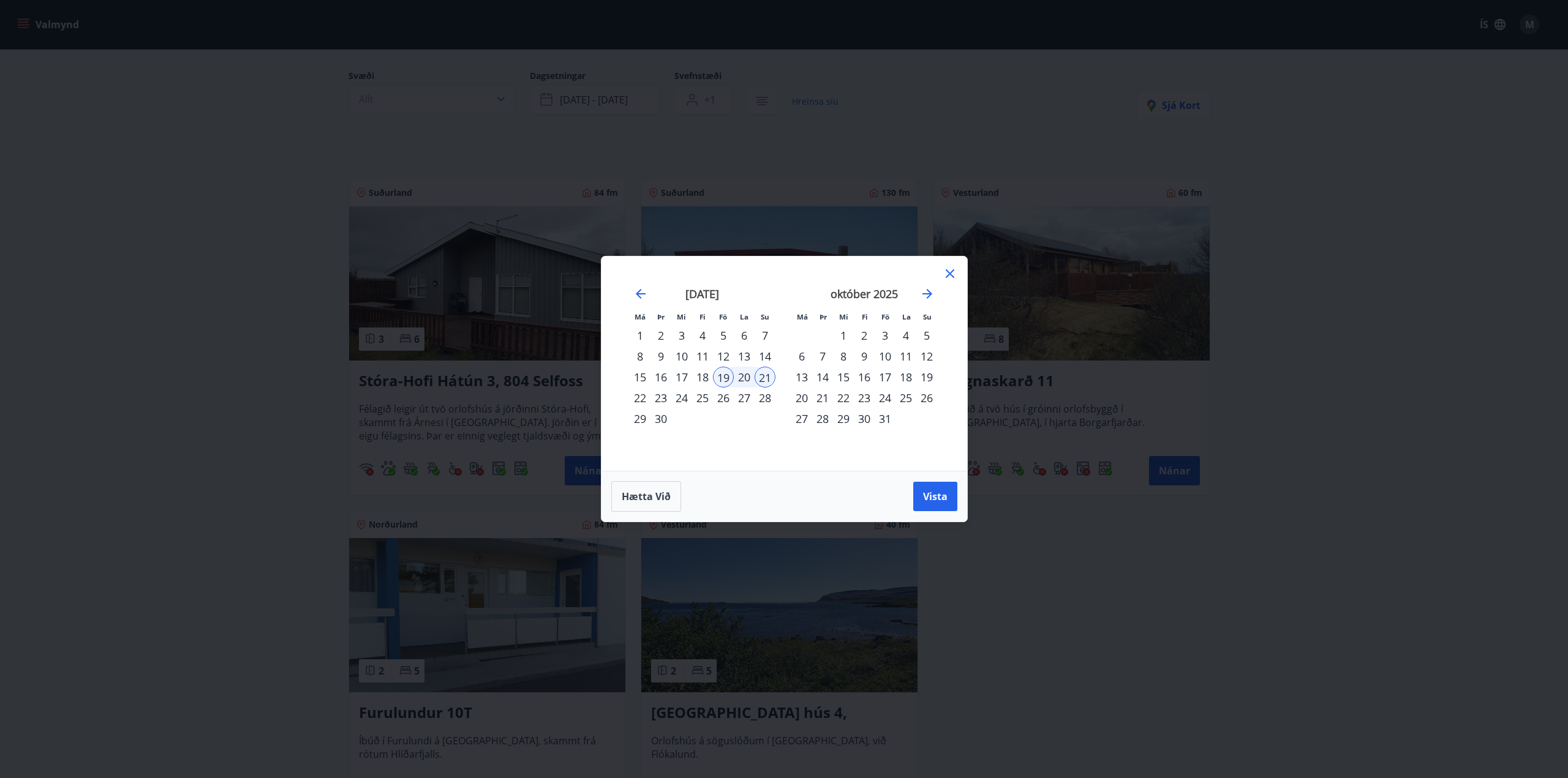
drag, startPoint x: 725, startPoint y: 356, endPoint x: 735, endPoint y: 355, distance: 10.0
click at [724, 356] on div "12" at bounding box center [723, 356] width 21 height 21
click at [765, 355] on div "14" at bounding box center [765, 356] width 21 height 21
drag, startPoint x: 941, startPoint y: 505, endPoint x: 941, endPoint y: 490, distance: 15.0
click at [941, 504] on button "Vista" at bounding box center [935, 497] width 44 height 30
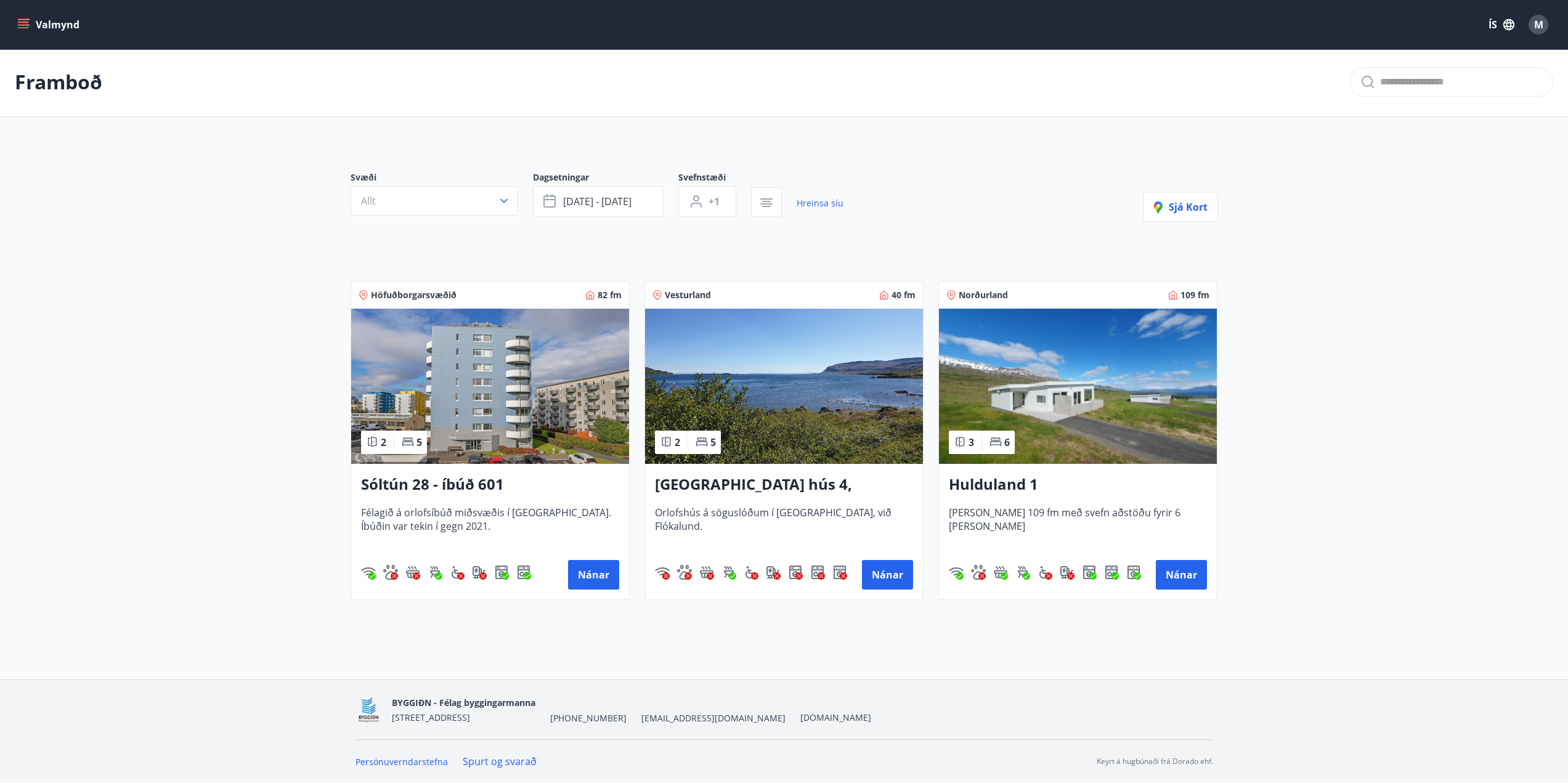
scroll to position [1, 0]
click at [1085, 403] on img at bounding box center [1078, 386] width 278 height 155
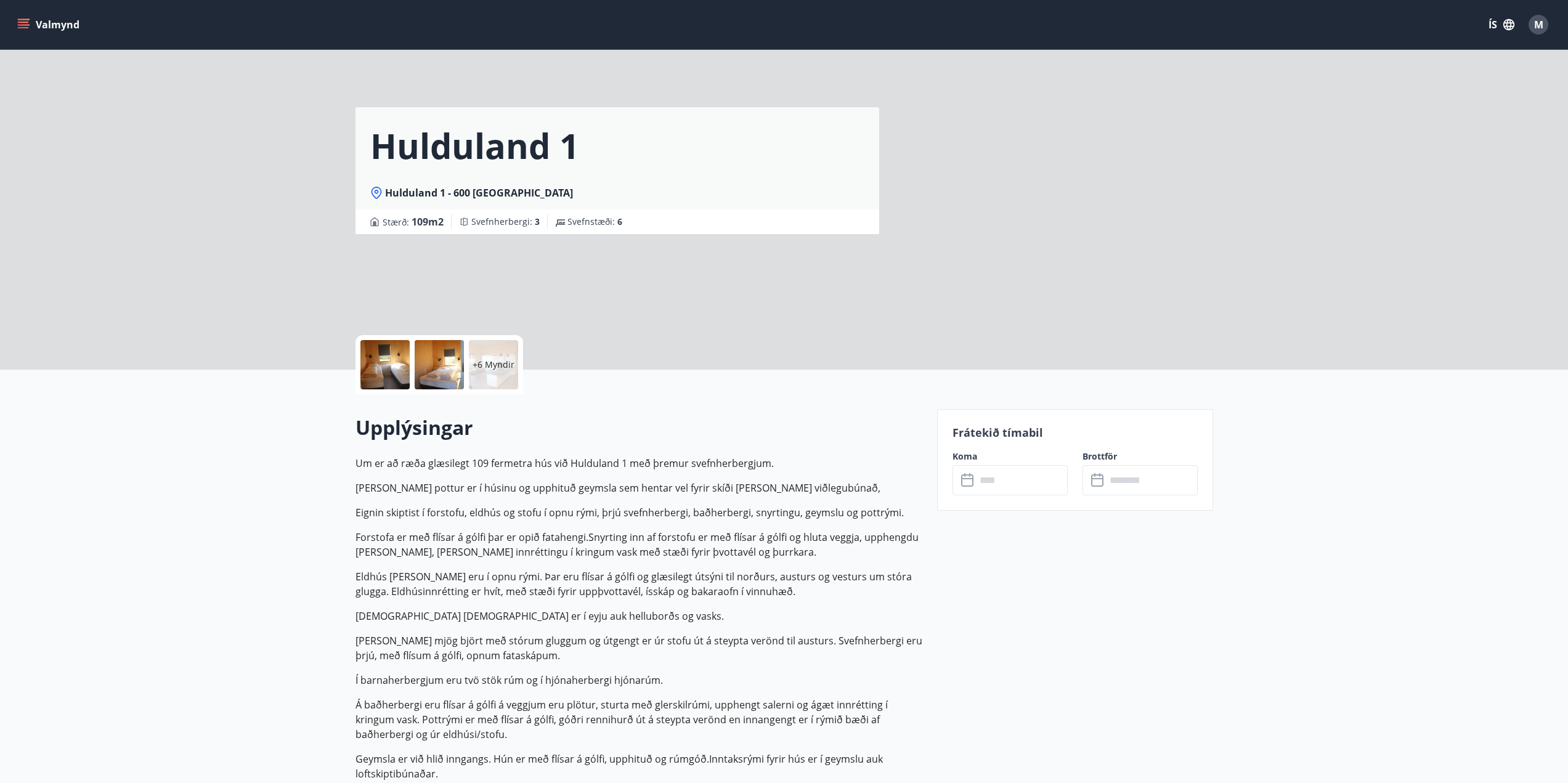
click at [987, 480] on input "text" at bounding box center [1022, 480] width 92 height 30
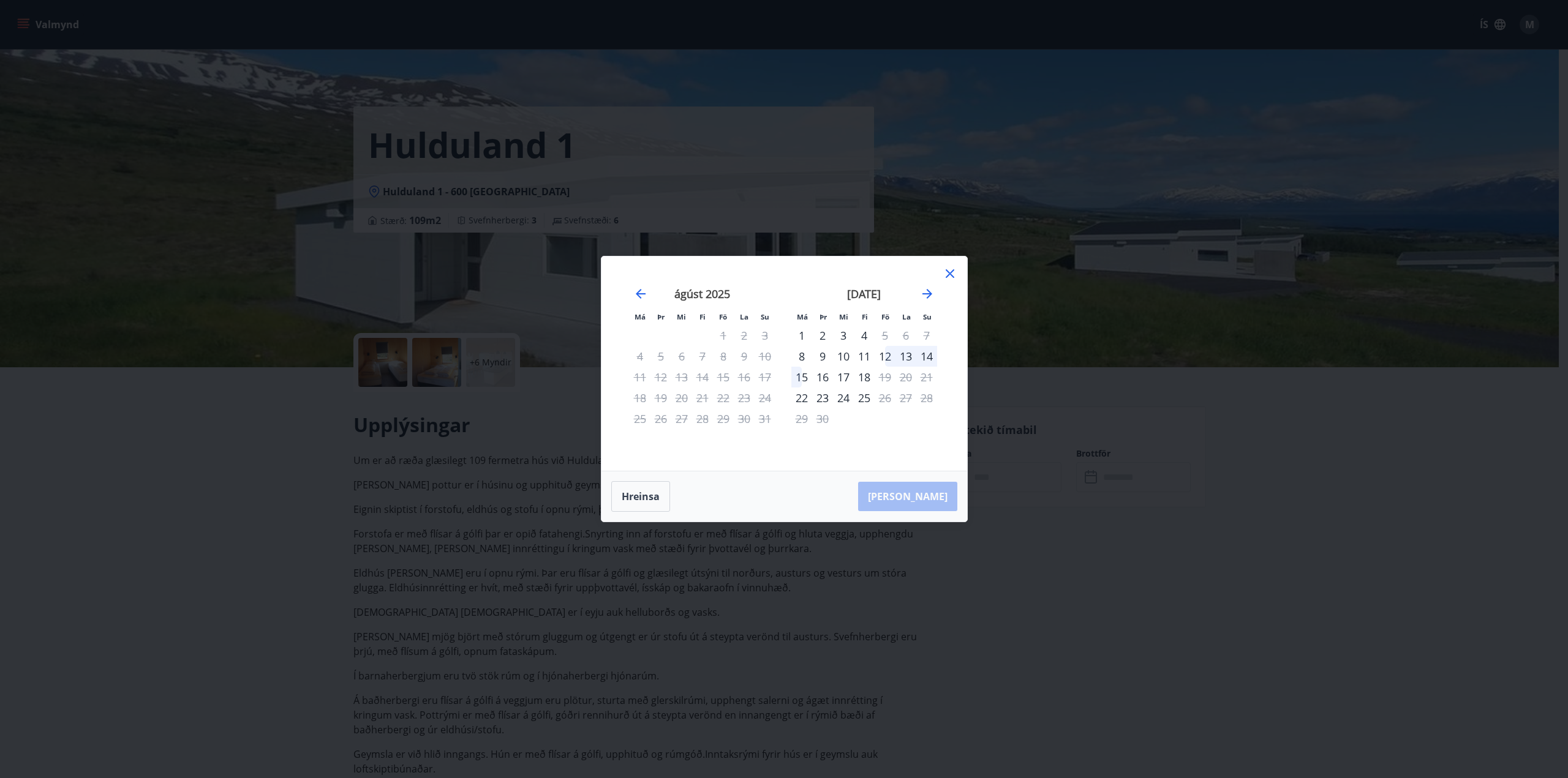
drag, startPoint x: 1366, startPoint y: 505, endPoint x: 1374, endPoint y: 490, distance: 17.0
click at [1366, 504] on div "Má Þr Mi Fi Fö La Su Má Þr Mi Fi Fö La Su [DATE] 1 2 3 4 5 6 7 8 9 10 11 12 13 …" at bounding box center [784, 389] width 1568 height 778
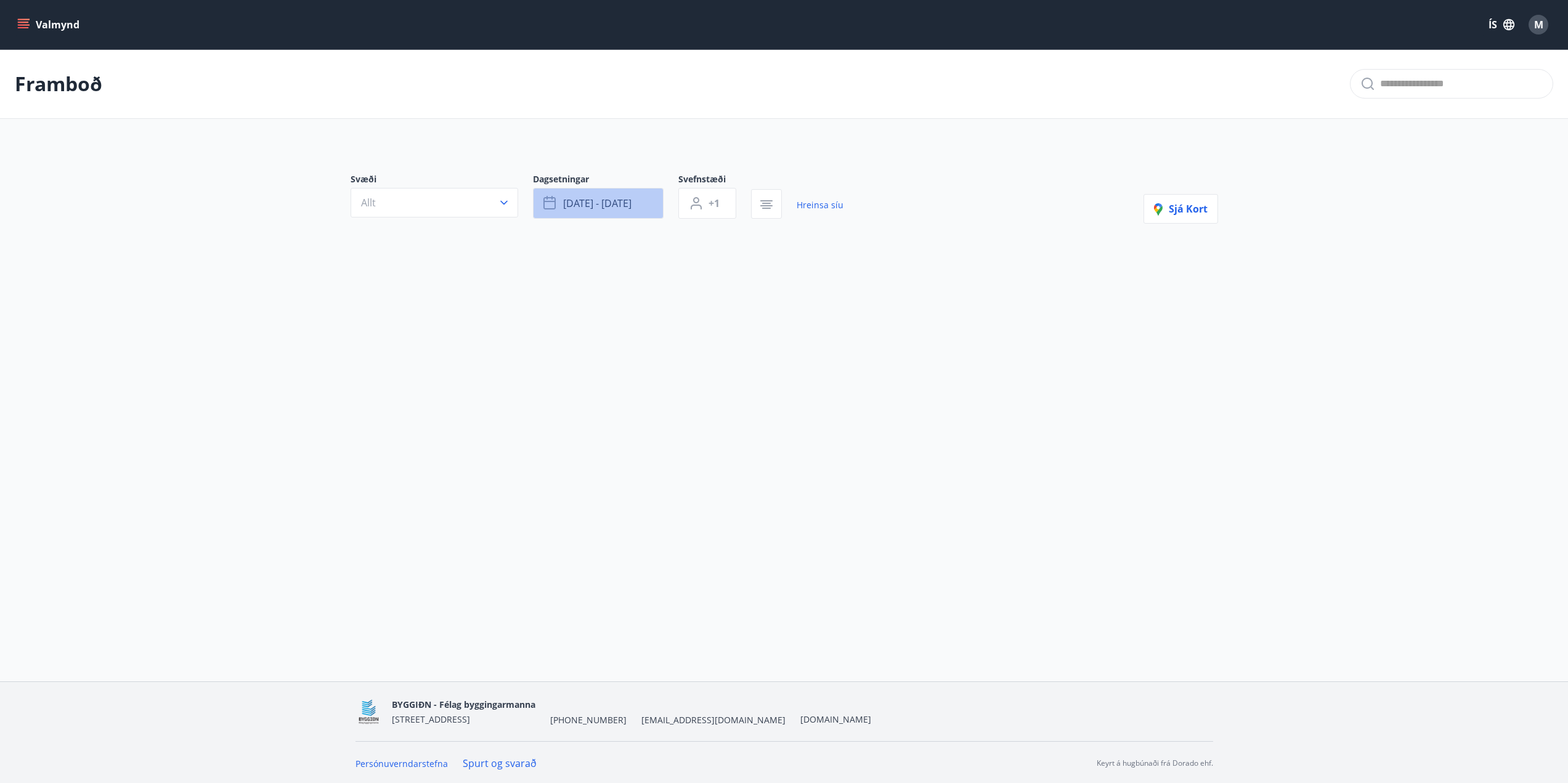
click at [632, 210] on button "[DATE] - [DATE]" at bounding box center [598, 203] width 131 height 31
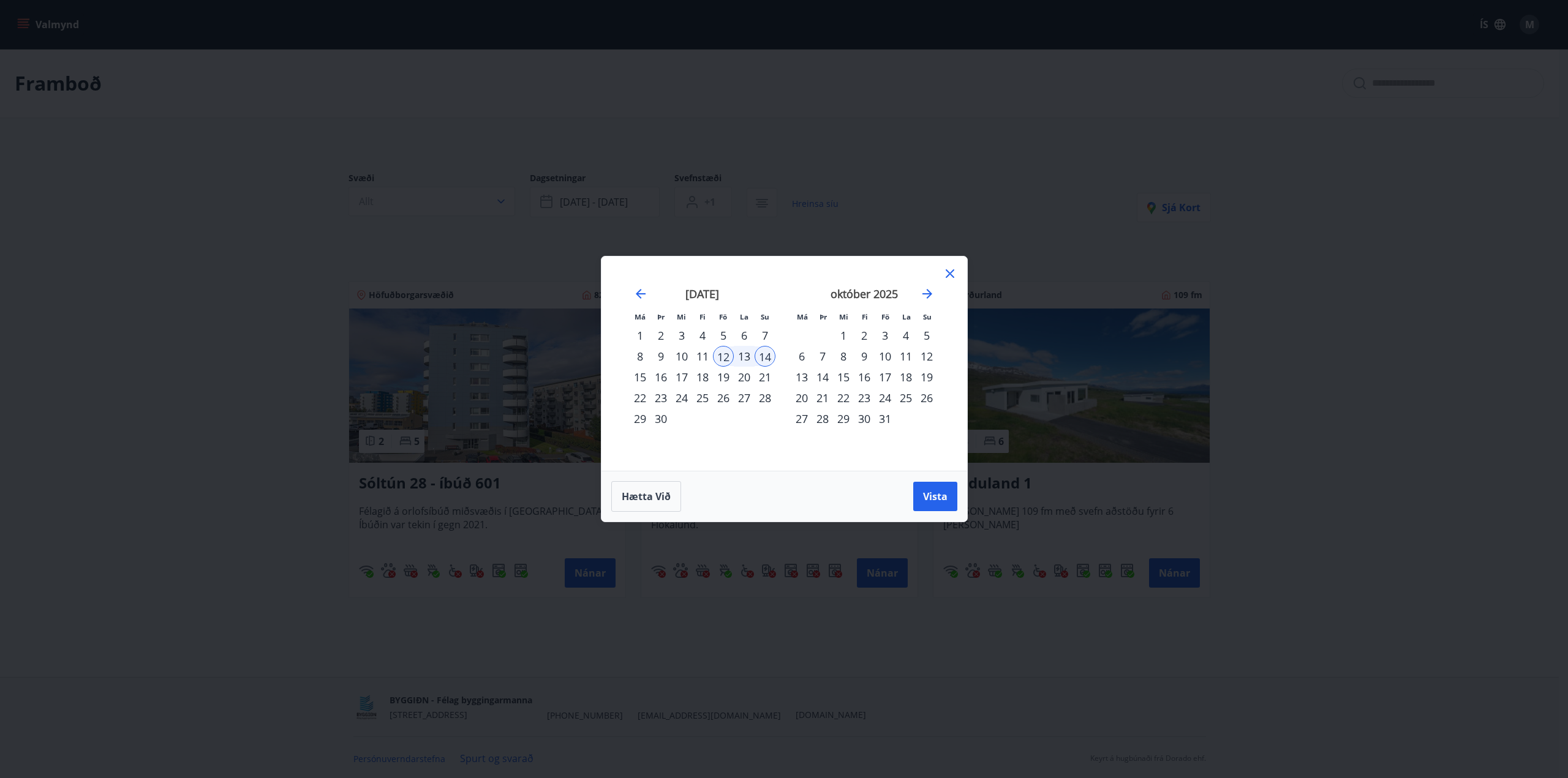
click at [723, 373] on div "19" at bounding box center [723, 377] width 21 height 21
click at [767, 382] on div "21" at bounding box center [765, 377] width 21 height 21
click at [932, 504] on button "Vista" at bounding box center [935, 497] width 44 height 30
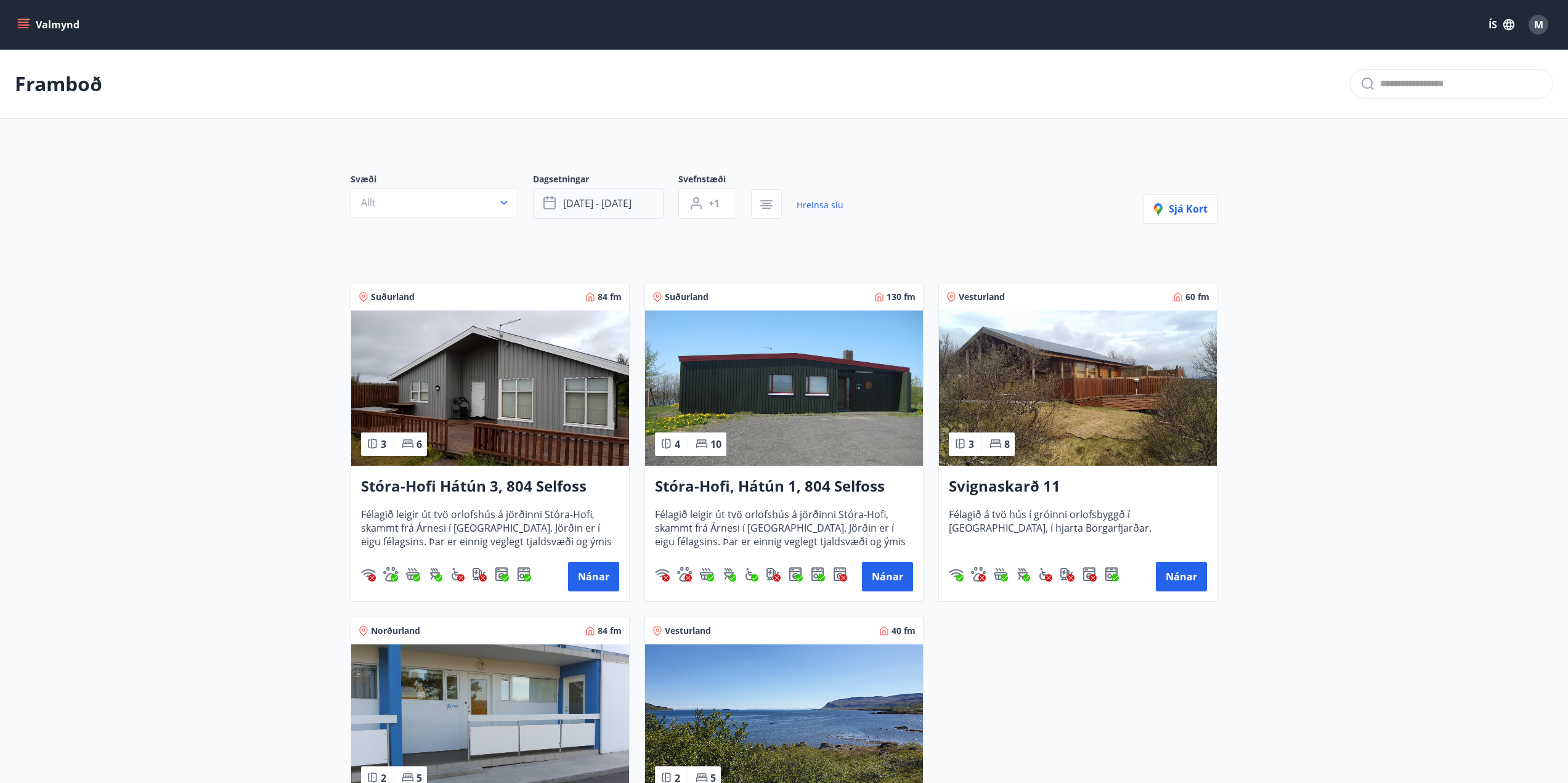
click at [597, 204] on span "[DATE] - [DATE]" at bounding box center [597, 204] width 68 height 13
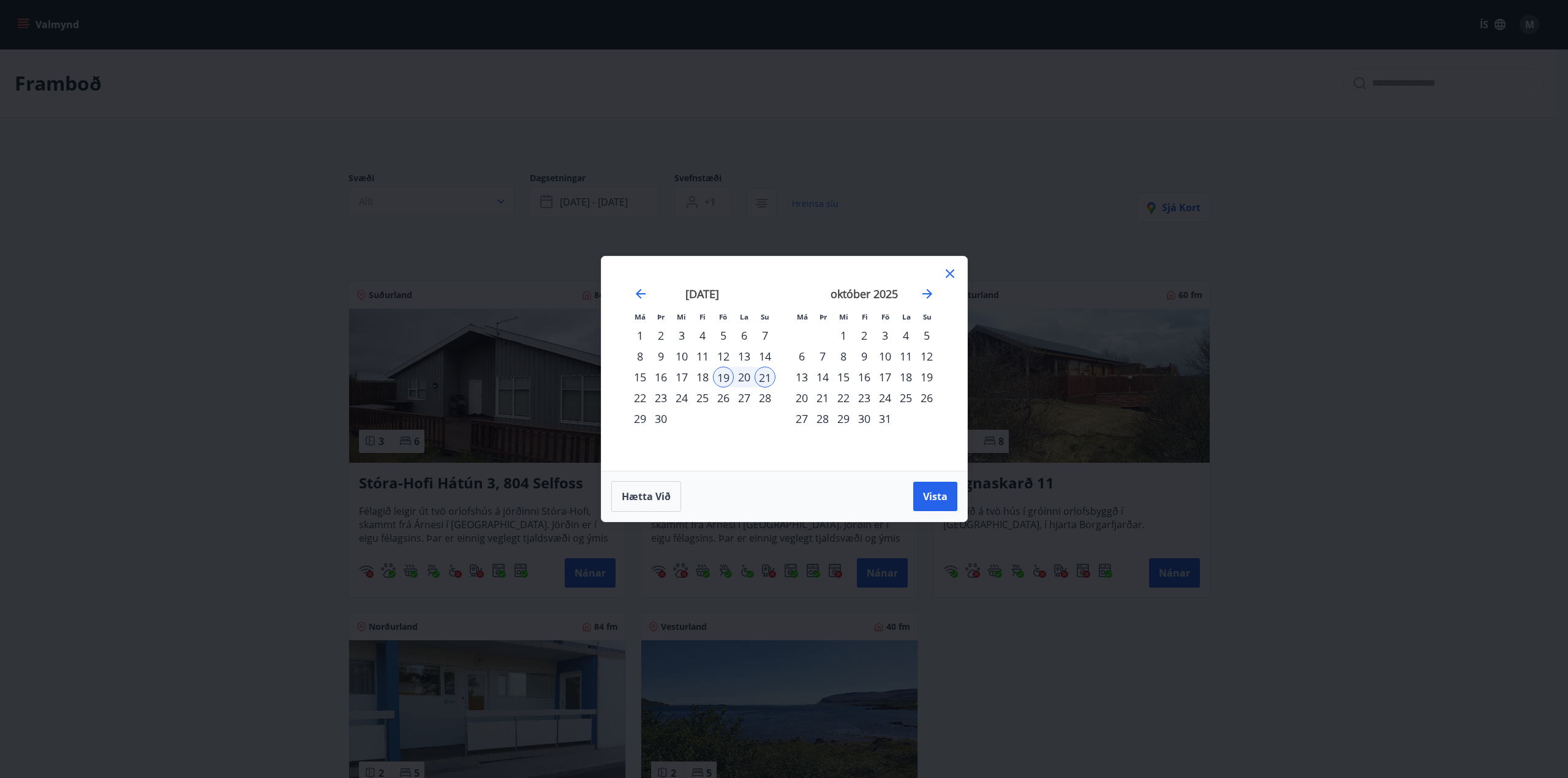
drag, startPoint x: 716, startPoint y: 400, endPoint x: 724, endPoint y: 396, distance: 8.9
click at [716, 400] on div "26" at bounding box center [723, 398] width 21 height 21
click at [769, 401] on div "28" at bounding box center [765, 398] width 21 height 21
click at [938, 492] on span "Vista" at bounding box center [935, 497] width 25 height 13
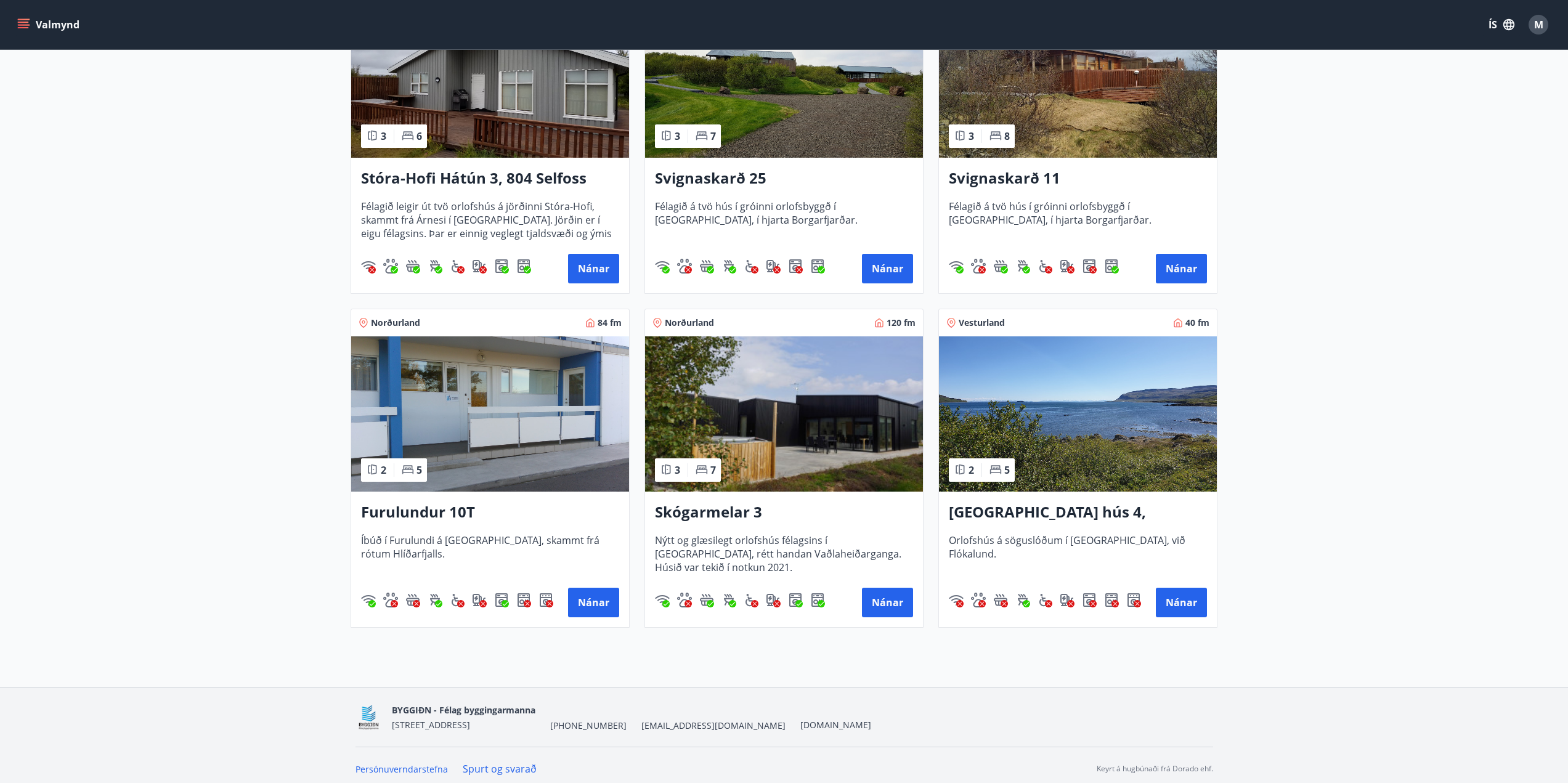
click at [793, 441] on img at bounding box center [784, 413] width 278 height 155
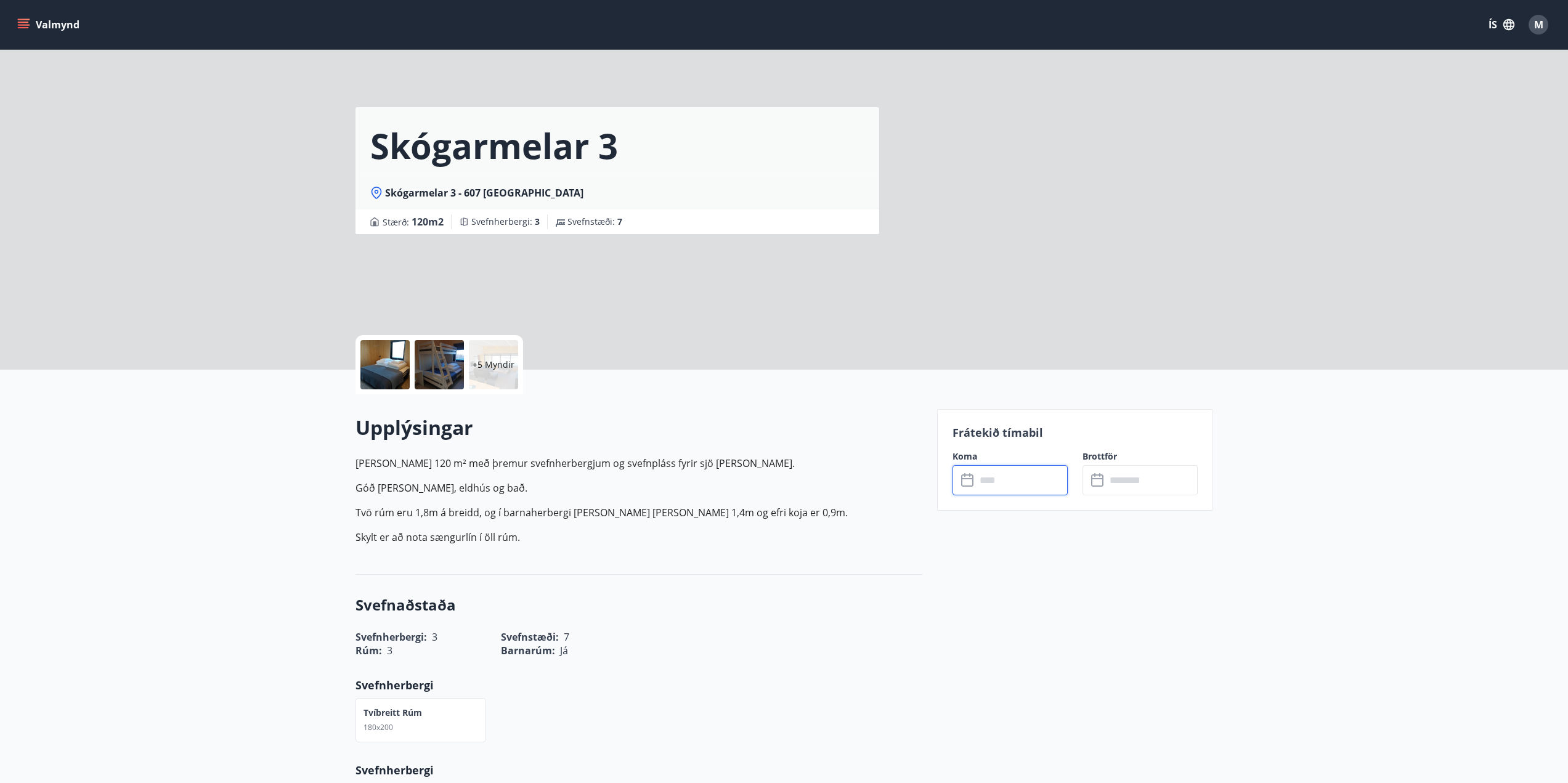
click at [1012, 485] on input "text" at bounding box center [1022, 480] width 92 height 30
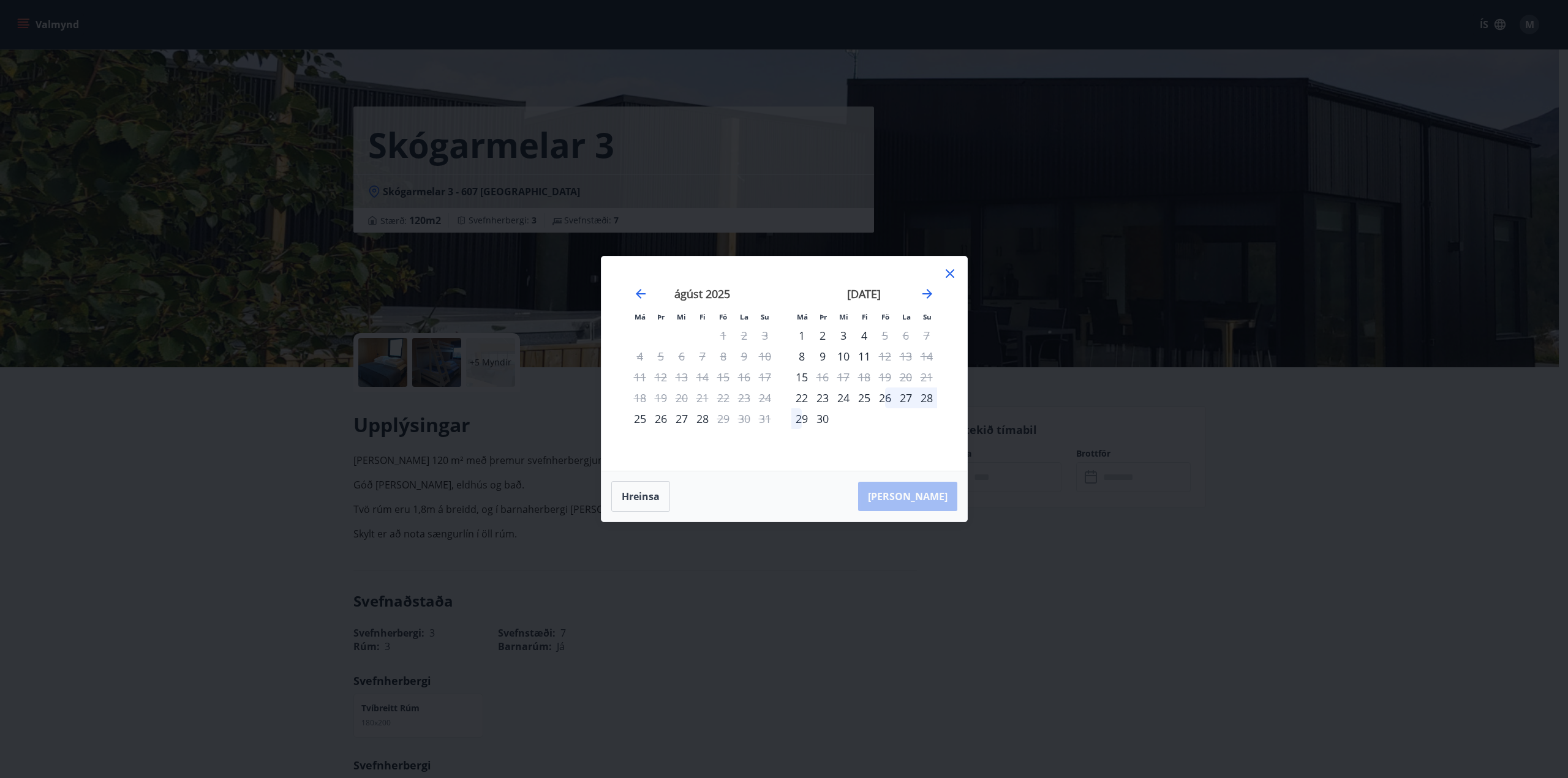
click at [883, 401] on div "26" at bounding box center [885, 398] width 21 height 21
click at [803, 414] on div "29" at bounding box center [802, 419] width 21 height 21
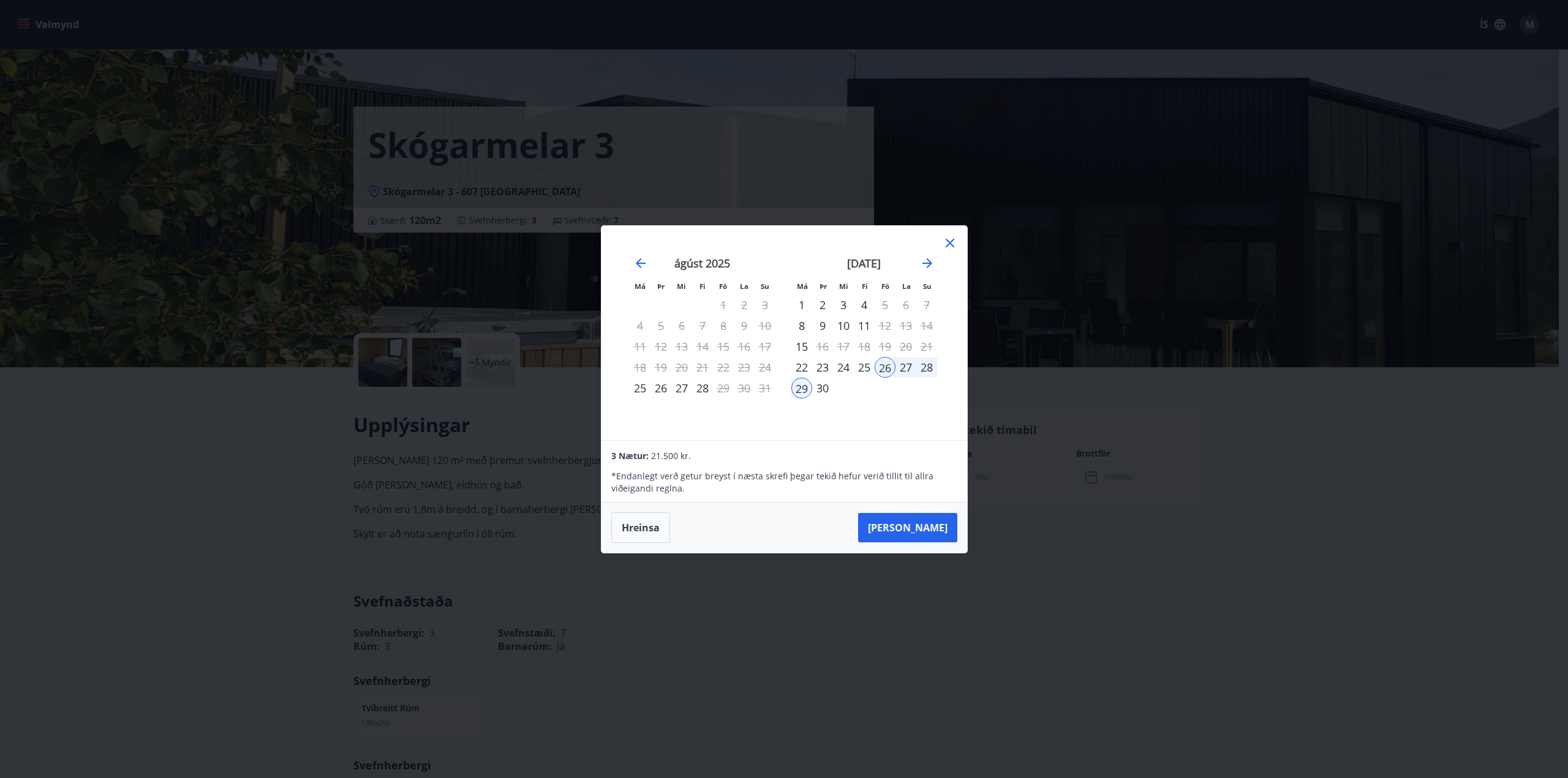
drag, startPoint x: 953, startPoint y: 242, endPoint x: 959, endPoint y: 245, distance: 6.7
click at [956, 244] on icon at bounding box center [950, 243] width 15 height 15
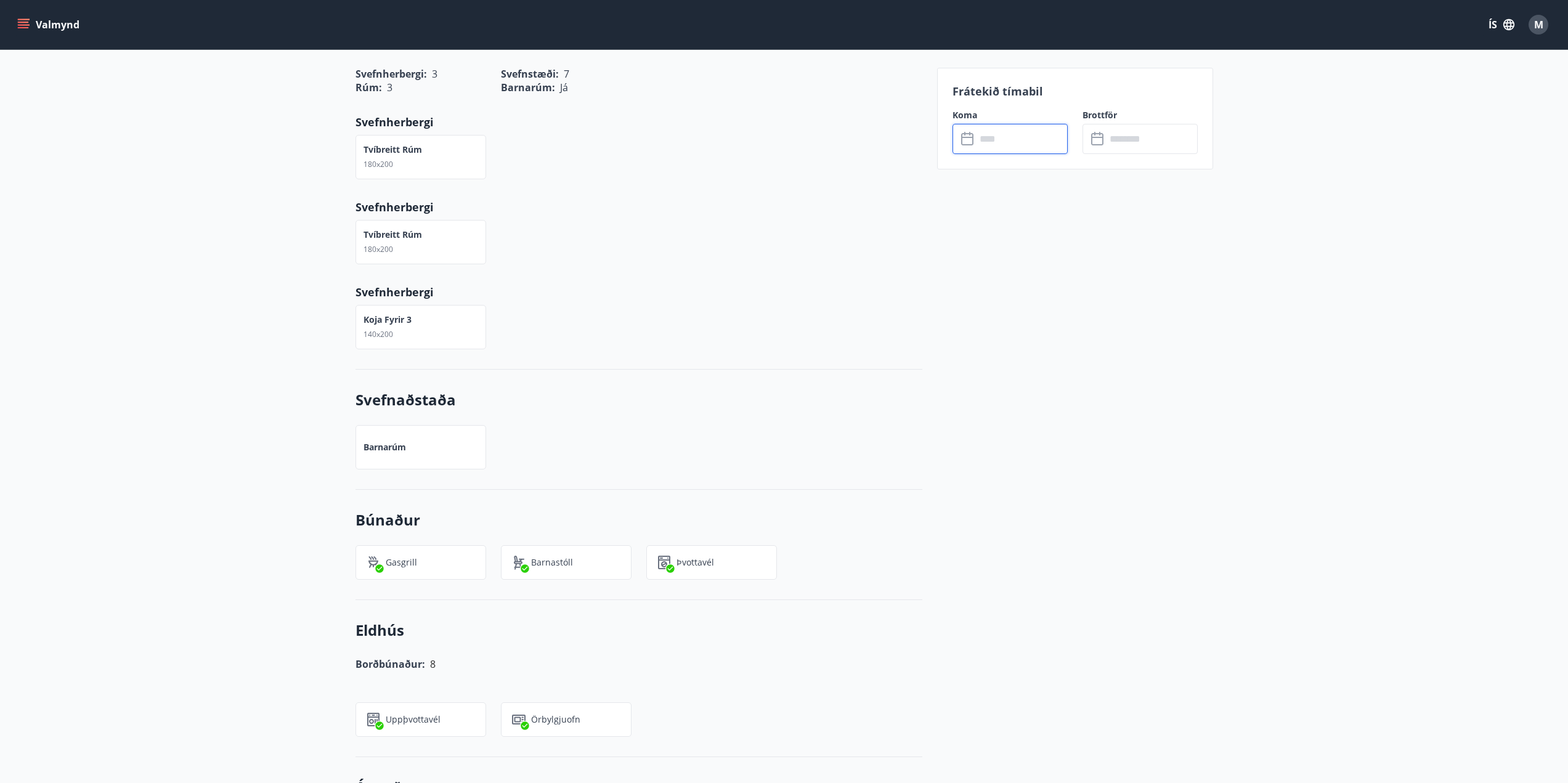
scroll to position [719, 0]
